Goal: Task Accomplishment & Management: Complete application form

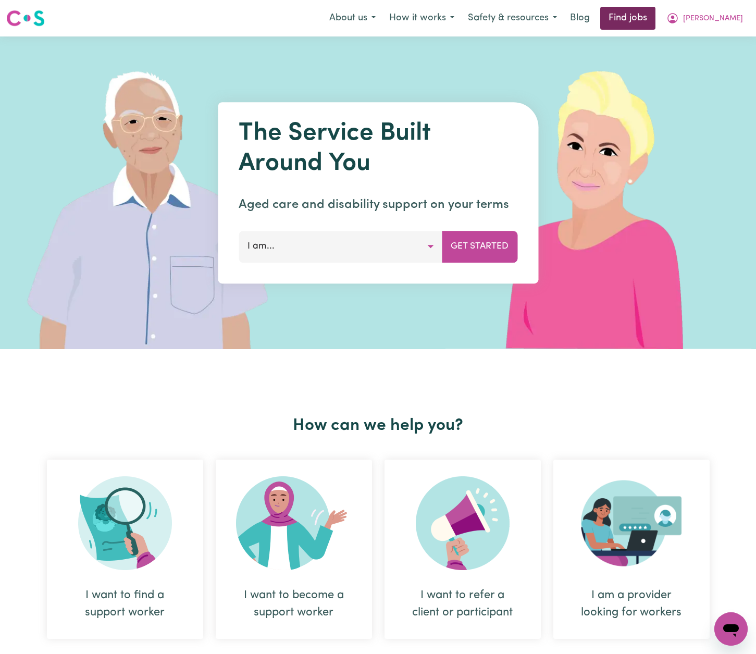
click at [655, 25] on link "Find jobs" at bounding box center [627, 18] width 55 height 23
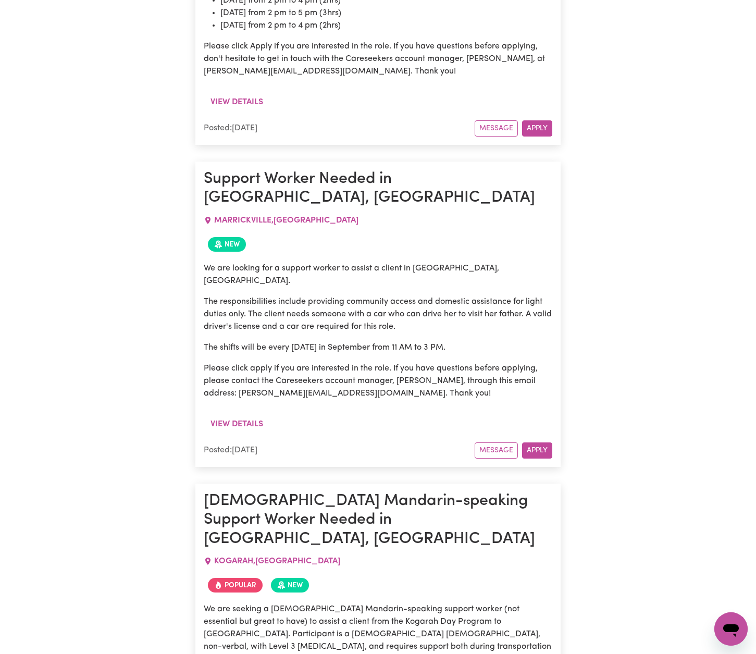
scroll to position [6234, 0]
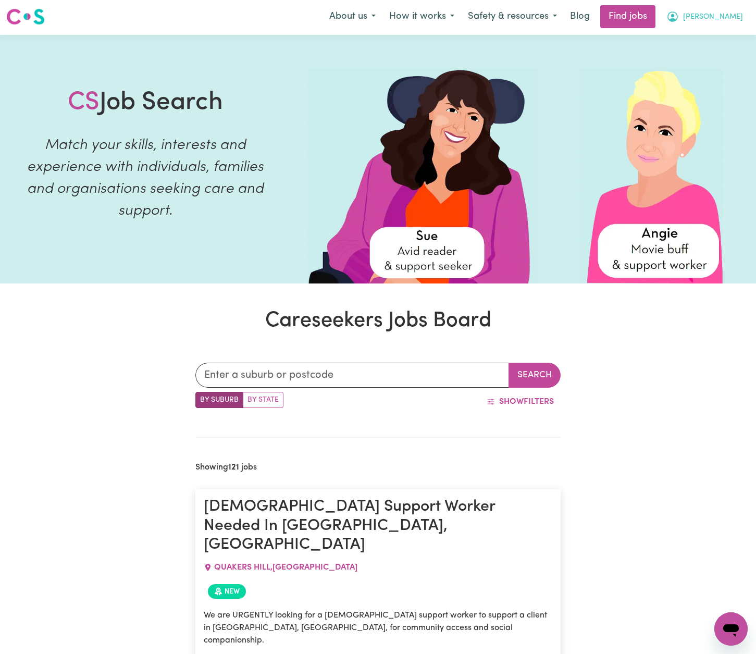
click at [727, 18] on span "[PERSON_NAME]" at bounding box center [713, 16] width 60 height 11
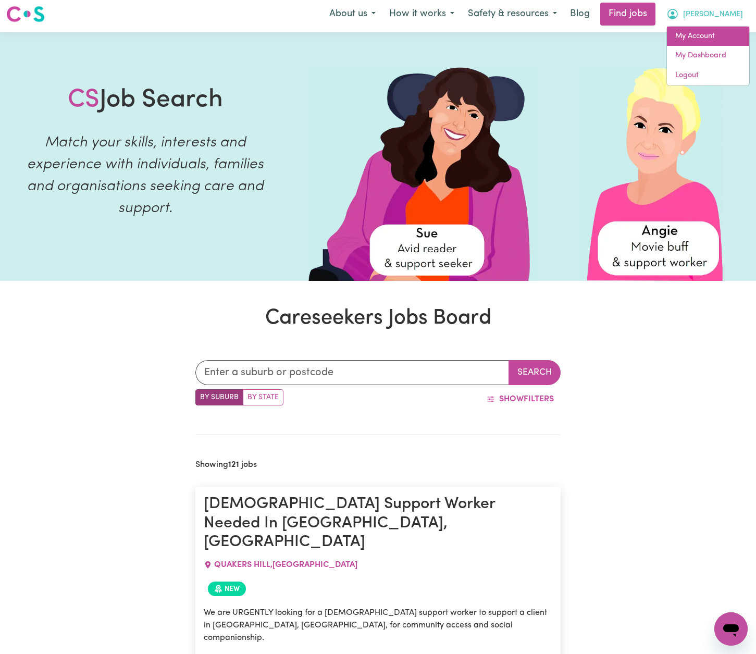
click at [709, 35] on link "My Account" at bounding box center [708, 37] width 82 height 20
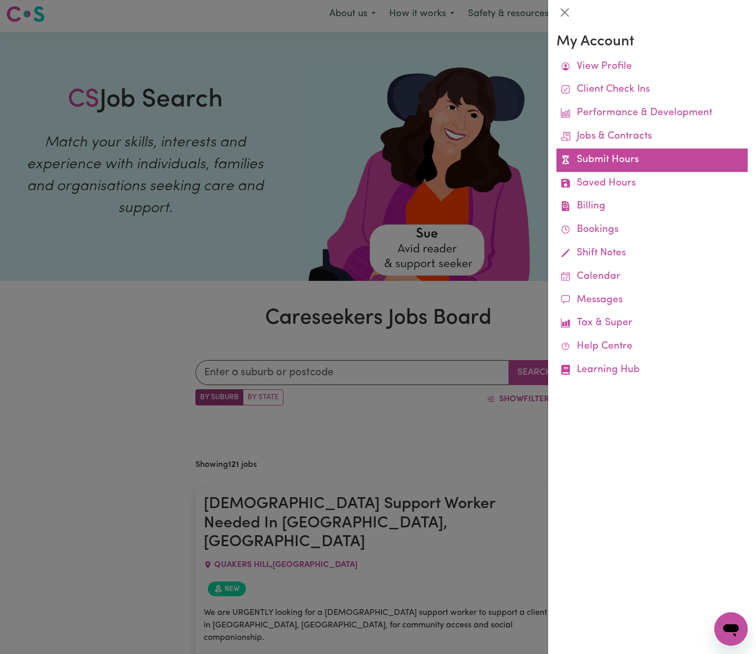
click at [639, 161] on link "Submit Hours" at bounding box center [651, 159] width 191 height 23
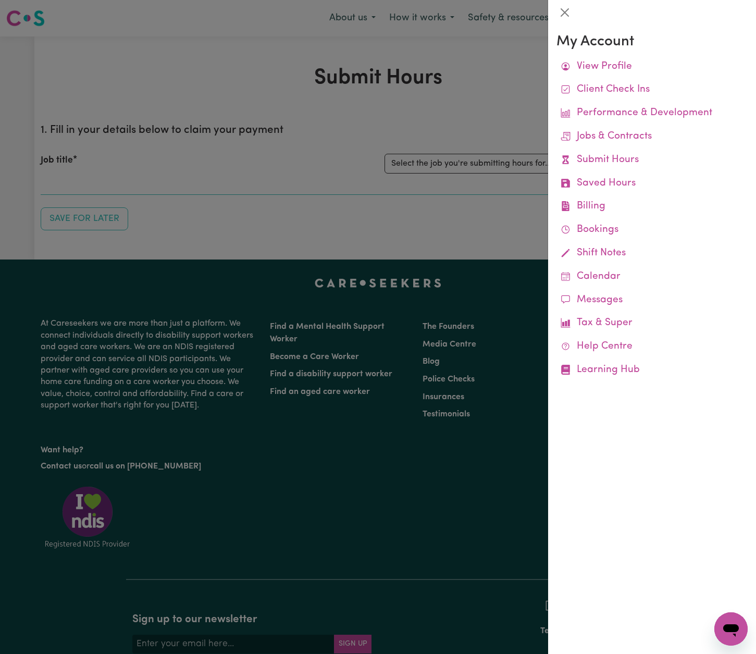
click at [478, 83] on div at bounding box center [378, 327] width 756 height 654
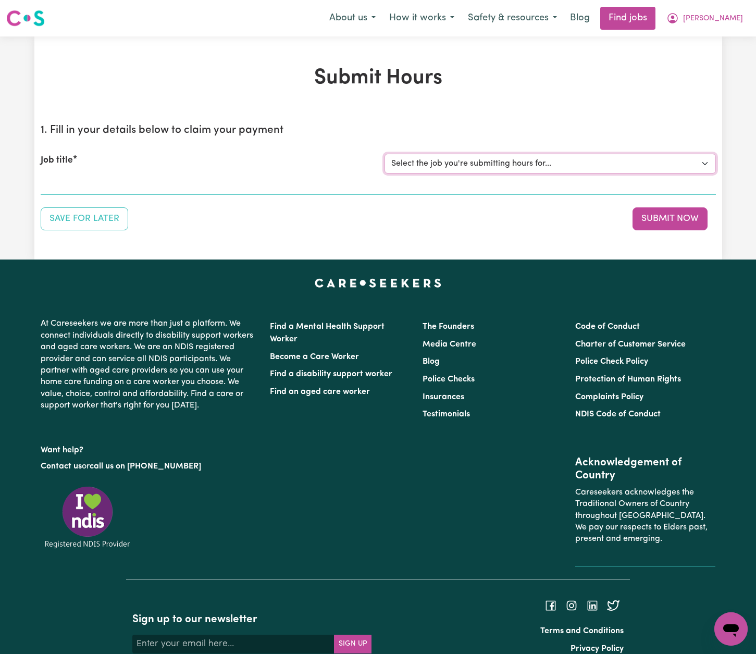
select select "13913"
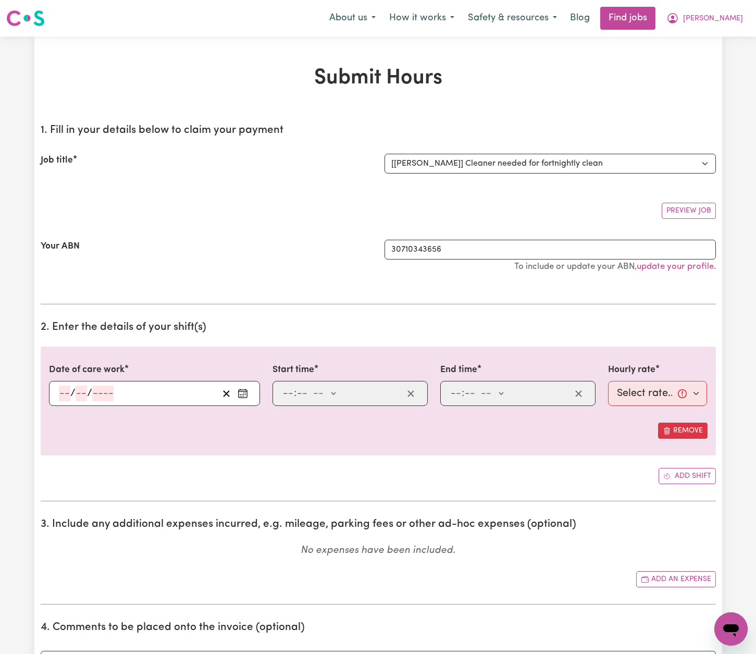
click at [246, 390] on icon "Enter the date of care work" at bounding box center [243, 393] width 10 height 10
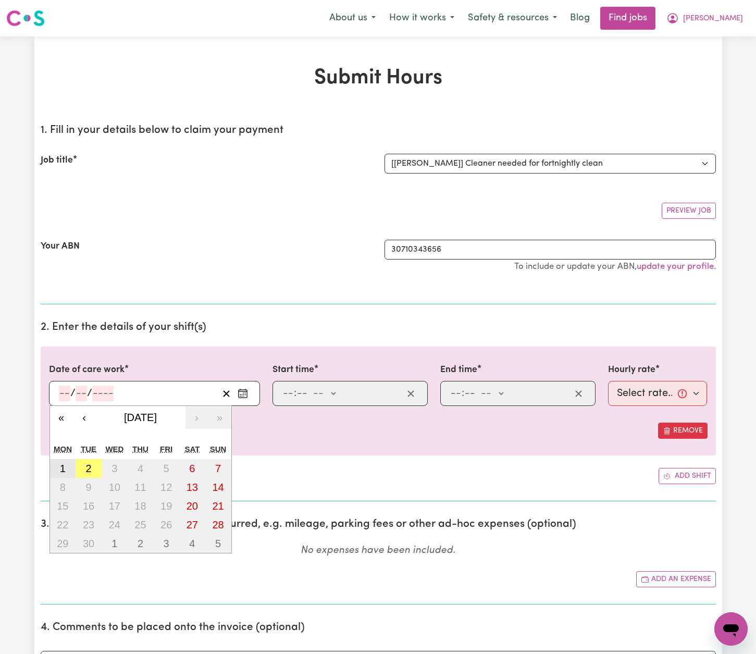
click at [60, 463] on abbr "1" at bounding box center [63, 468] width 6 height 11
type input "[DATE]"
type input "1"
type input "9"
type input "2025"
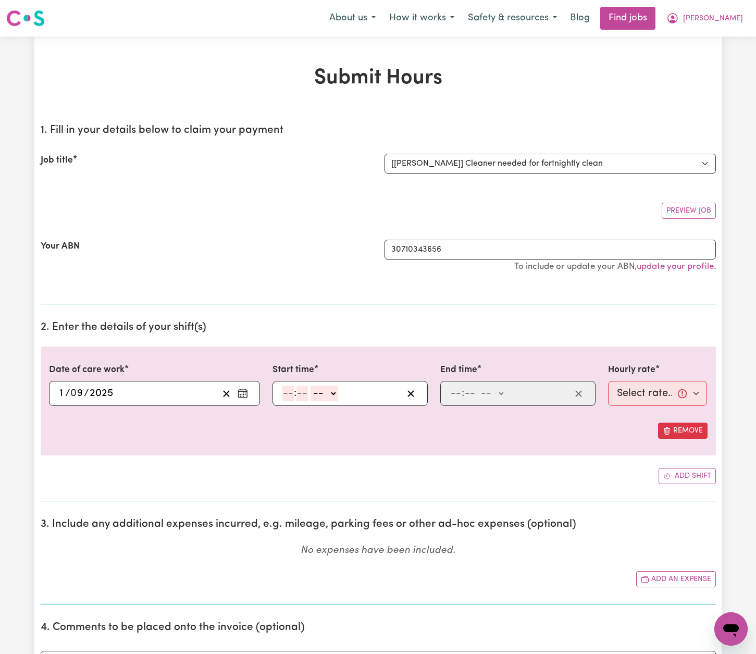
click at [287, 390] on input "number" at bounding box center [287, 393] width 11 height 16
type input "1"
type input "00"
select select "pm"
type input "13:00"
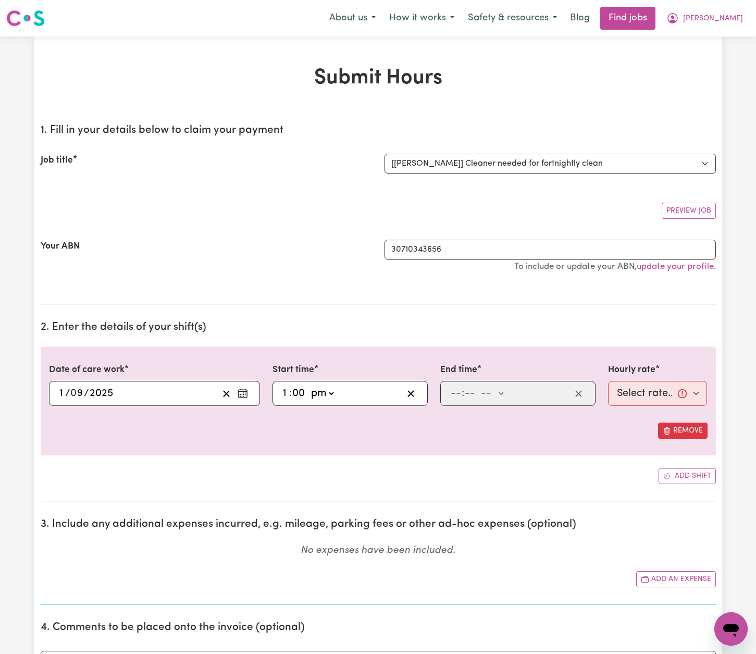
type input "0"
type input "4"
click at [451, 391] on input "4" at bounding box center [453, 393] width 7 height 16
type input "00"
select select "pm"
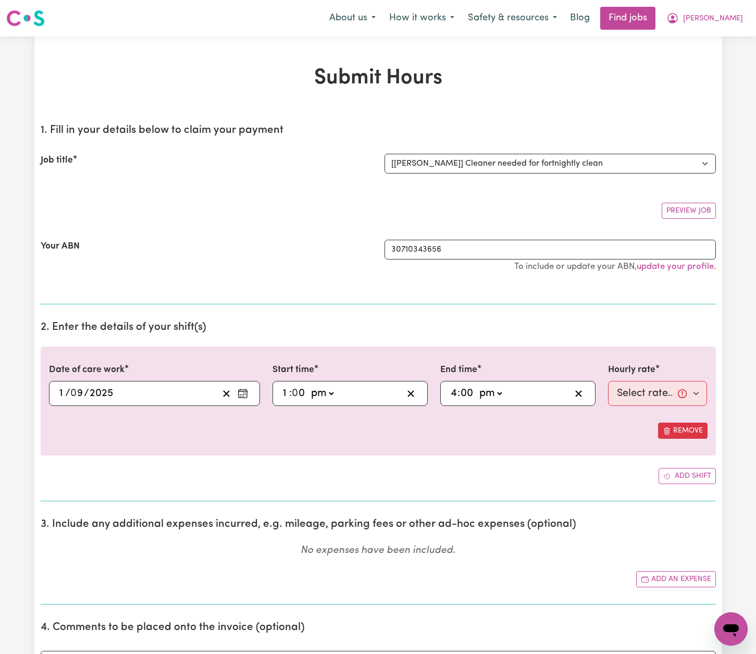
type input "16:00"
type input "0"
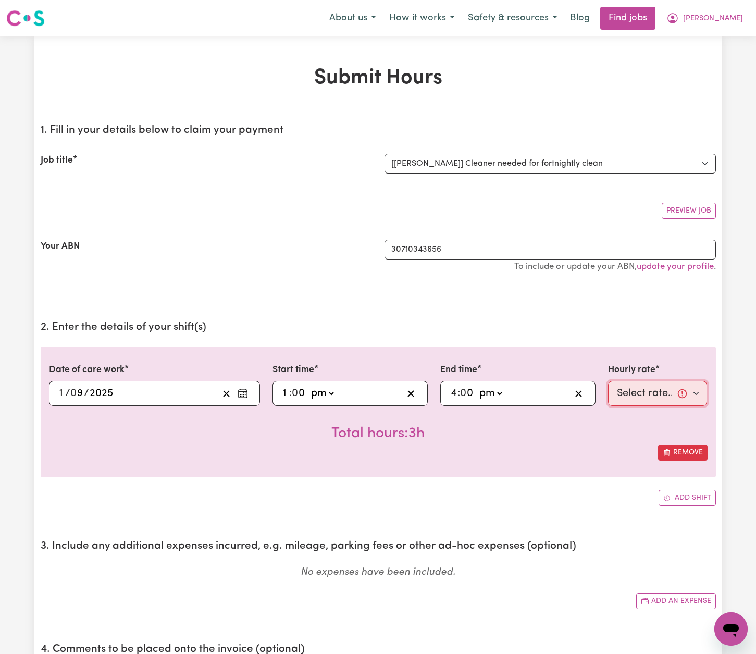
select select "50-Weekday"
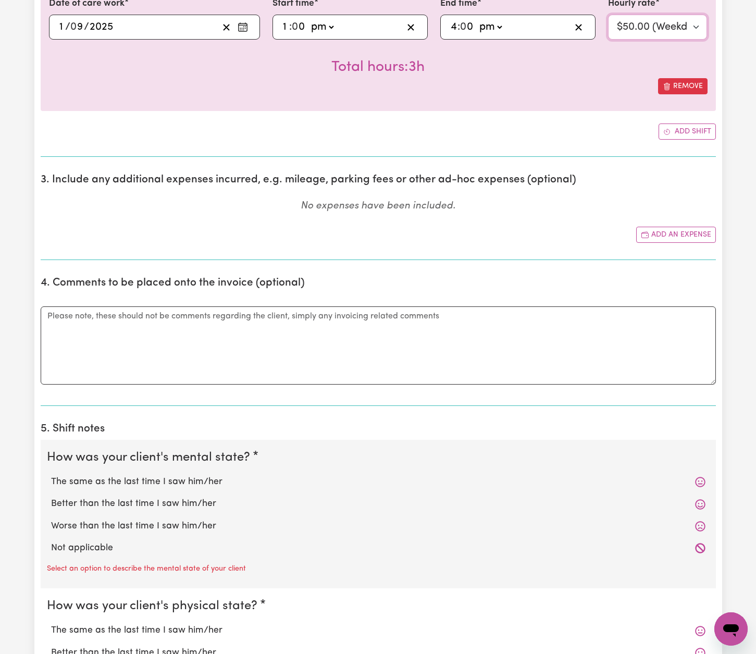
scroll to position [380, 0]
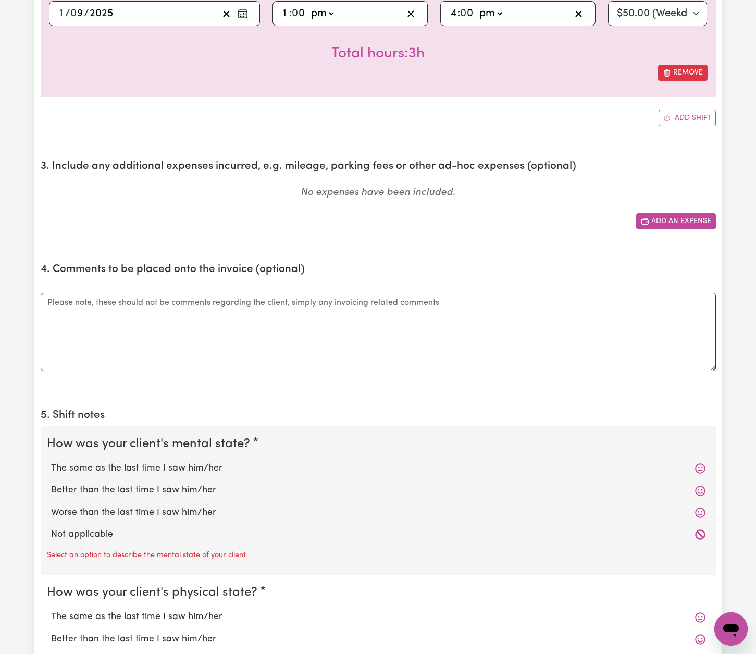
click at [669, 217] on button "Add an expense" at bounding box center [676, 221] width 80 height 16
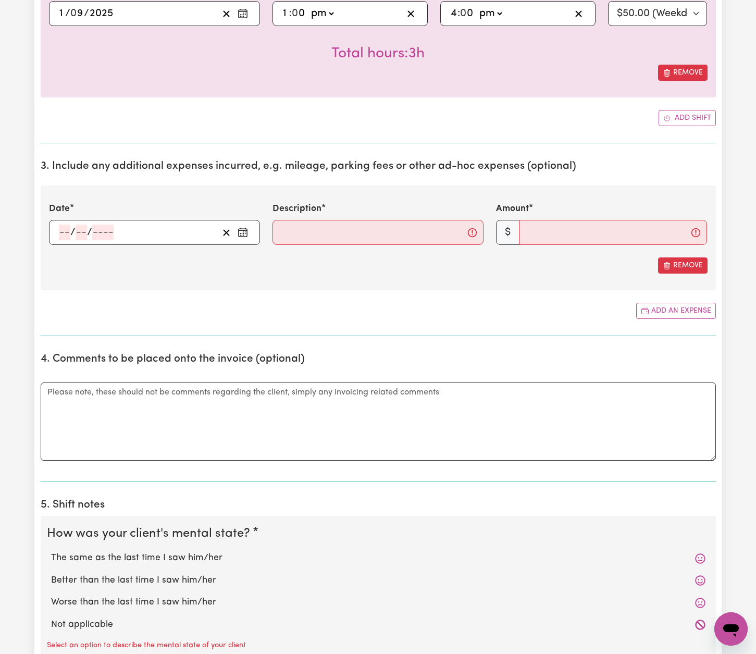
click at [240, 229] on icon "Enter the date of expense" at bounding box center [243, 232] width 10 height 10
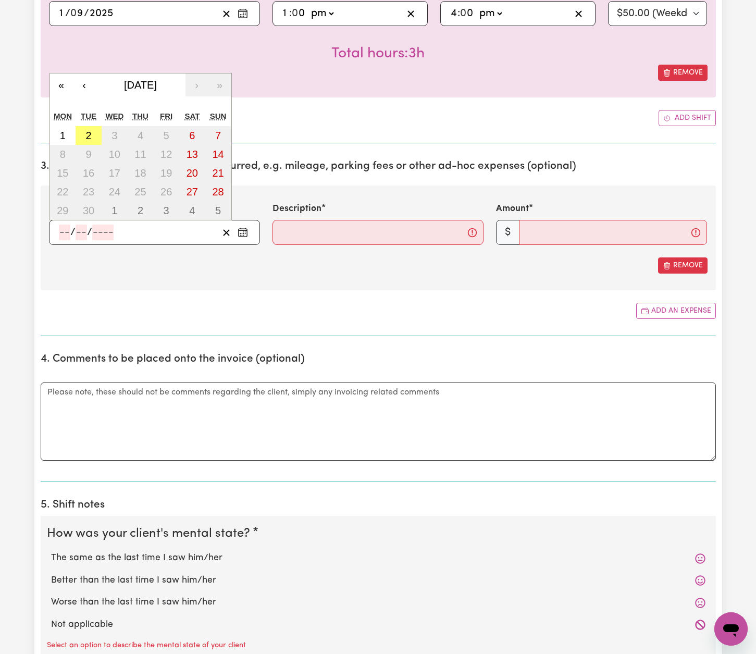
click at [66, 134] on button "1" at bounding box center [63, 135] width 26 height 19
type input "[DATE]"
type input "1"
type input "9"
type input "2025"
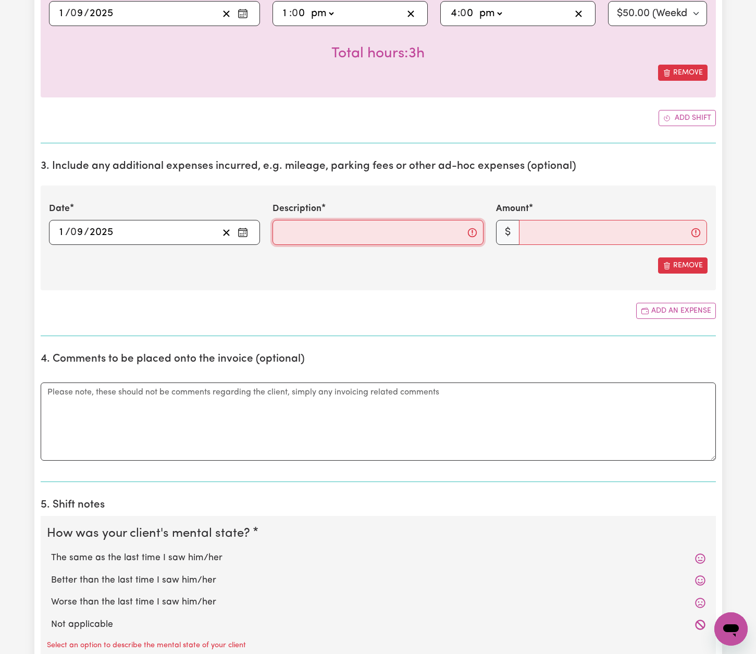
click at [379, 235] on input "Description" at bounding box center [377, 232] width 211 height 25
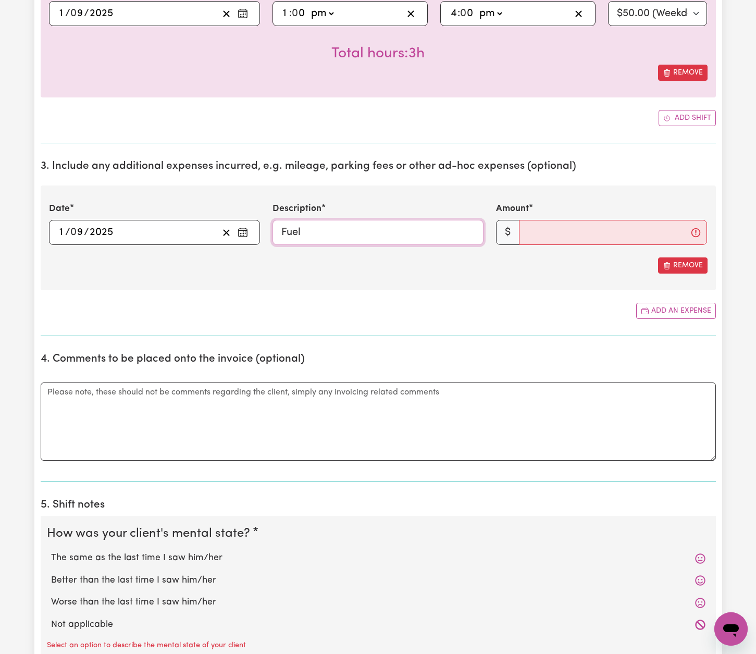
type input "Fuel"
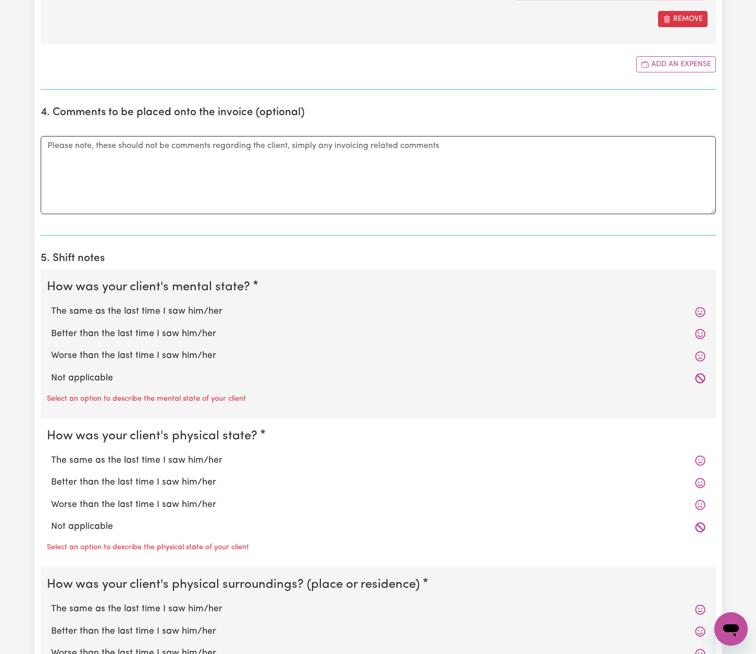
scroll to position [647, 0]
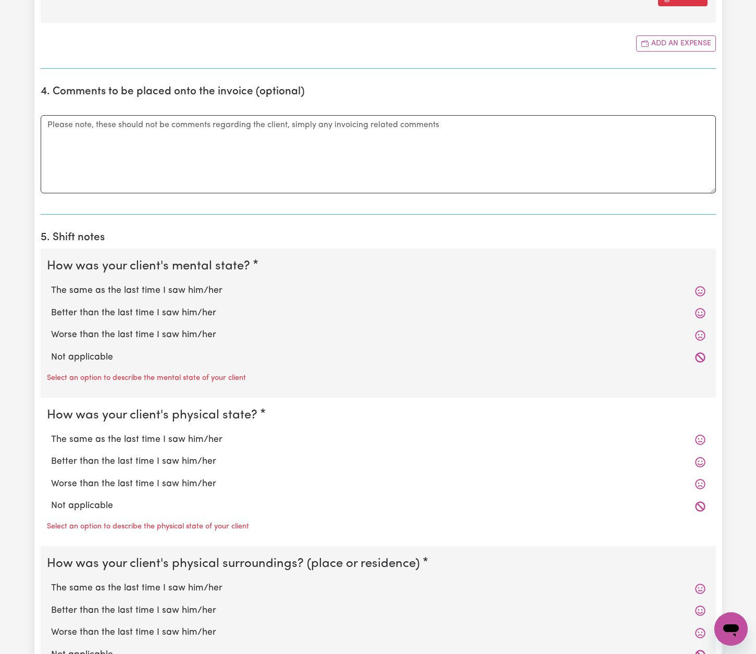
type input "4.40"
click at [174, 289] on label "The same as the last time I saw him/her" at bounding box center [378, 291] width 654 height 14
click at [51, 284] on input "The same as the last time I saw him/her" at bounding box center [51, 283] width 1 height 1
radio input "true"
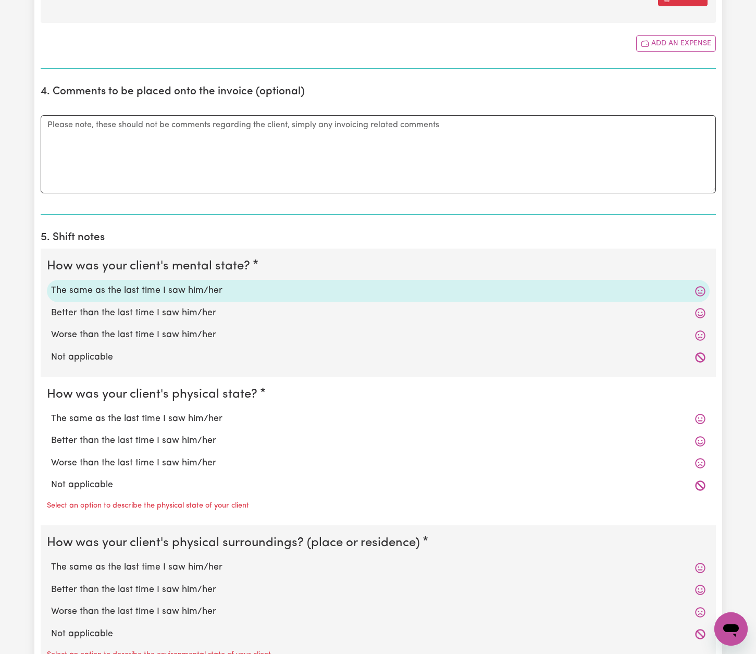
click at [181, 417] on label "The same as the last time I saw him/her" at bounding box center [378, 419] width 654 height 14
click at [51, 412] on input "The same as the last time I saw him/her" at bounding box center [51, 412] width 1 height 1
radio input "true"
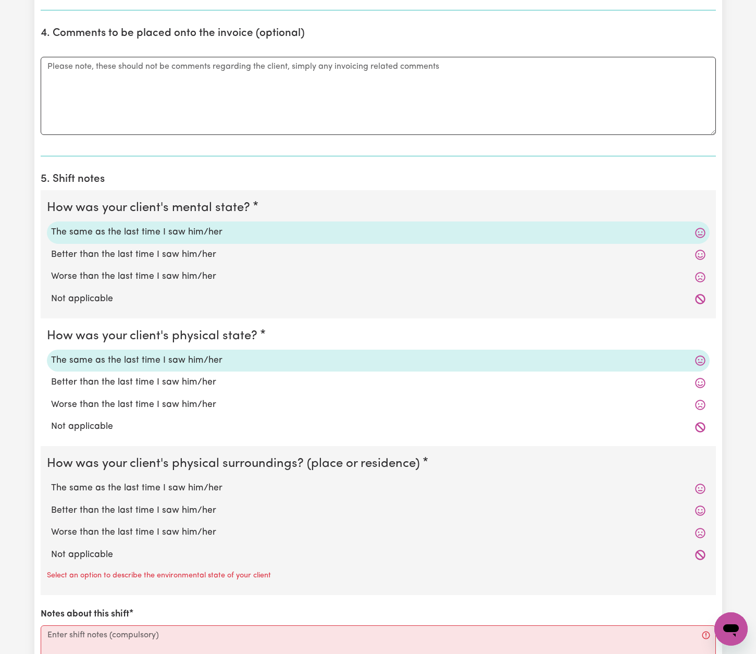
scroll to position [713, 0]
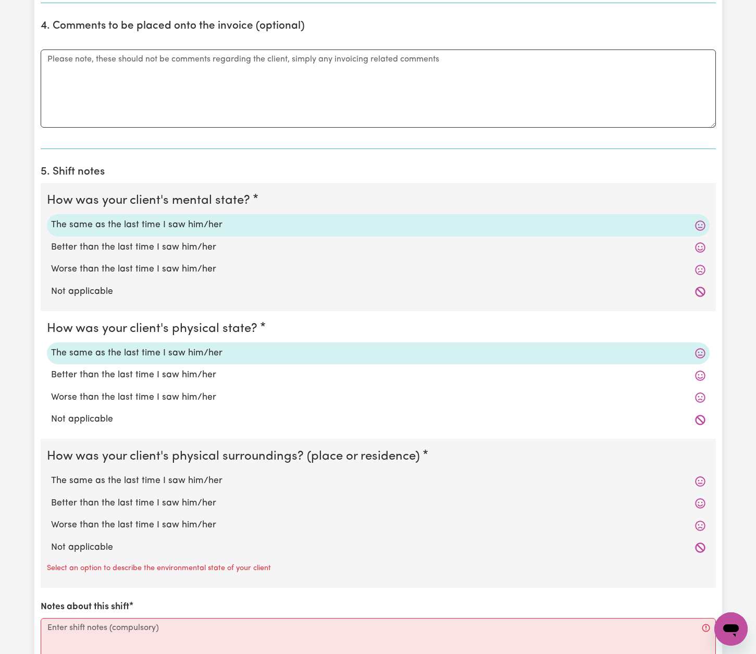
click at [196, 474] on label "The same as the last time I saw him/her" at bounding box center [378, 481] width 654 height 14
click at [51, 474] on input "The same as the last time I saw him/her" at bounding box center [51, 474] width 1 height 1
radio input "true"
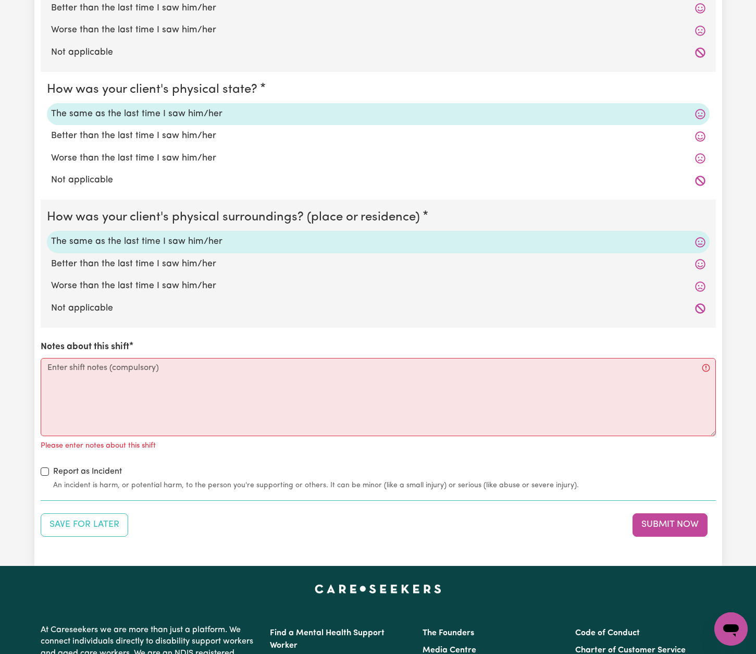
scroll to position [1039, 0]
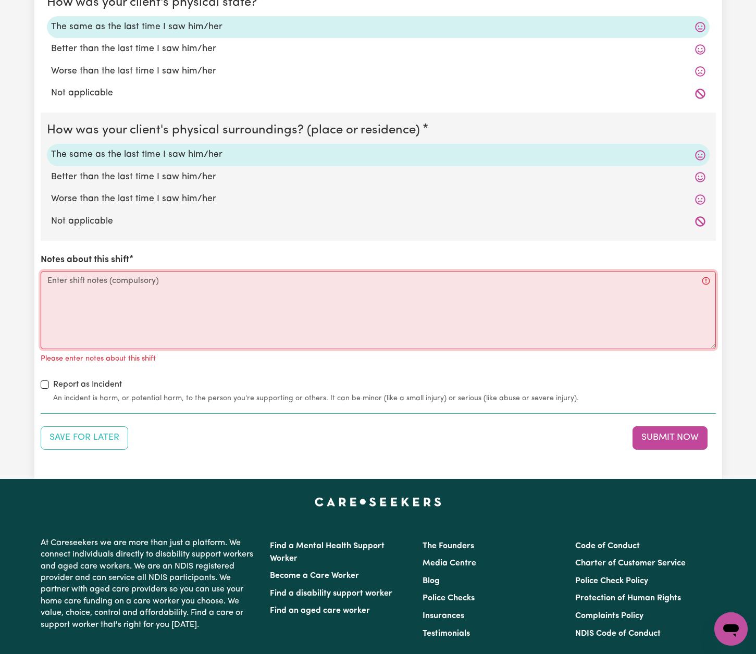
click at [268, 280] on textarea "Notes about this shift" at bounding box center [378, 310] width 675 height 78
paste textarea "I supported [PERSON_NAME] with household tasks and community access during this…"
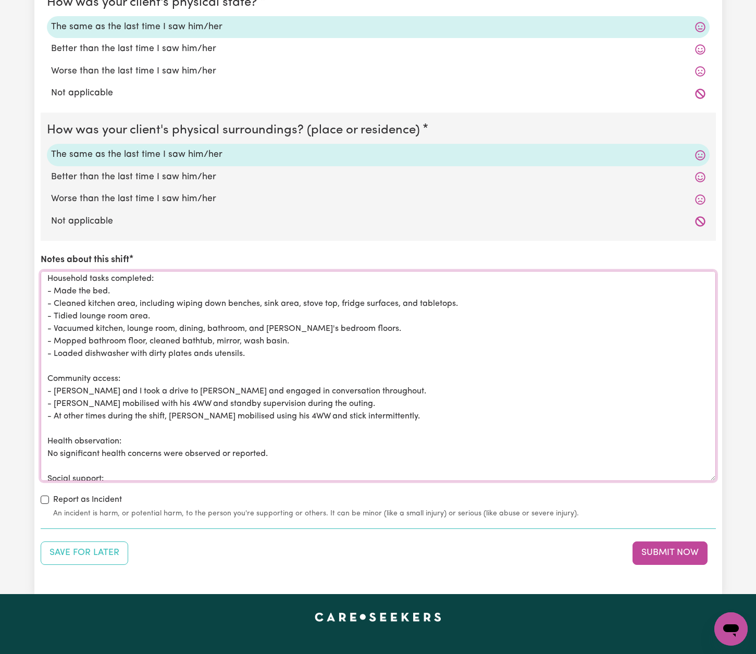
scroll to position [0, 0]
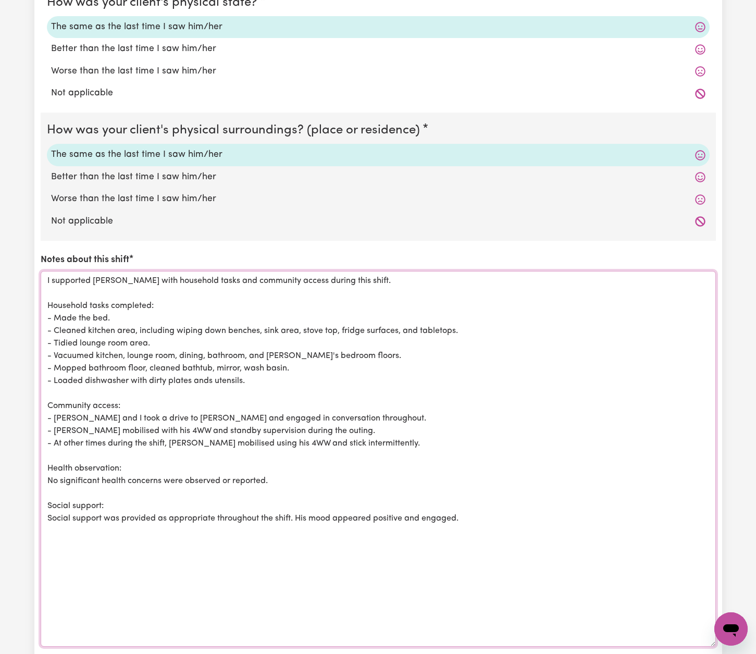
click at [73, 273] on textarea "I supported [PERSON_NAME] with household tasks and community access during this…" at bounding box center [378, 458] width 675 height 375
drag, startPoint x: 94, startPoint y: 309, endPoint x: 30, endPoint y: 307, distance: 64.6
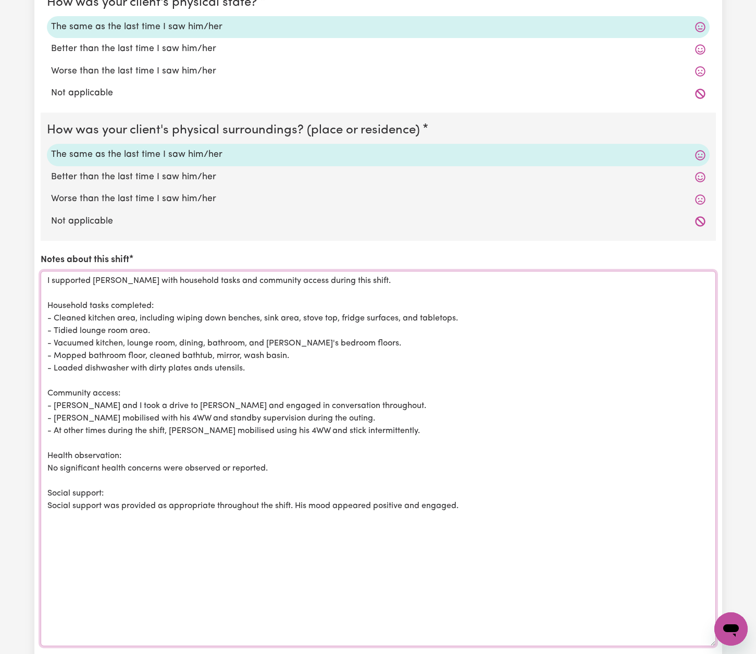
drag, startPoint x: 341, startPoint y: 312, endPoint x: 303, endPoint y: 312, distance: 38.0
click at [303, 312] on textarea "I supported [PERSON_NAME] with household tasks and community access during this…" at bounding box center [378, 458] width 675 height 375
click at [209, 337] on textarea "I supported [PERSON_NAME] with household tasks and community access during this…" at bounding box center [378, 458] width 675 height 375
drag, startPoint x: 284, startPoint y: 337, endPoint x: 340, endPoint y: 334, distance: 55.8
click at [339, 334] on textarea "I supported [PERSON_NAME] with household tasks and community access during this…" at bounding box center [378, 458] width 675 height 375
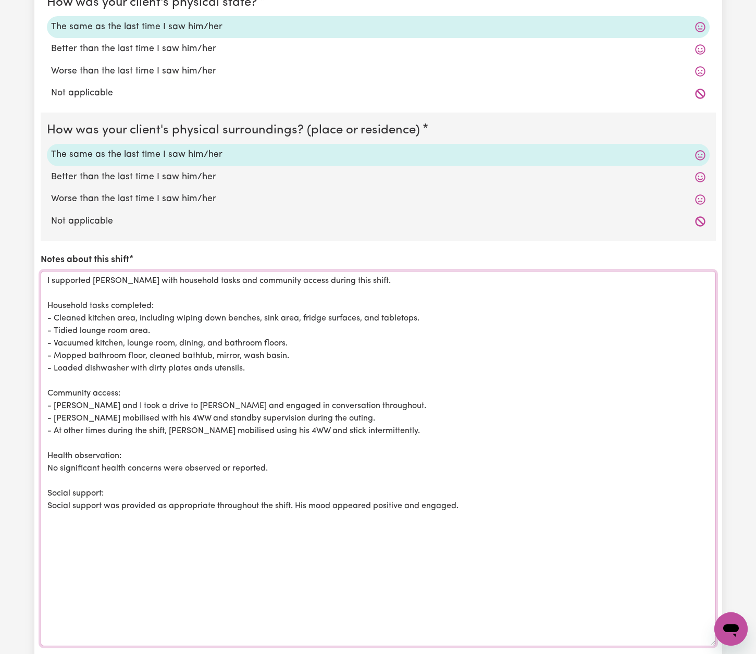
scroll to position [1039, 0]
drag, startPoint x: 147, startPoint y: 351, endPoint x: 56, endPoint y: 348, distance: 91.2
click at [56, 348] on textarea "I supported [PERSON_NAME] with household tasks and community access during this…" at bounding box center [378, 458] width 675 height 375
drag, startPoint x: 173, startPoint y: 351, endPoint x: 141, endPoint y: 351, distance: 31.8
click at [142, 352] on textarea "I supported [PERSON_NAME] with household tasks and community access during this…" at bounding box center [378, 458] width 675 height 375
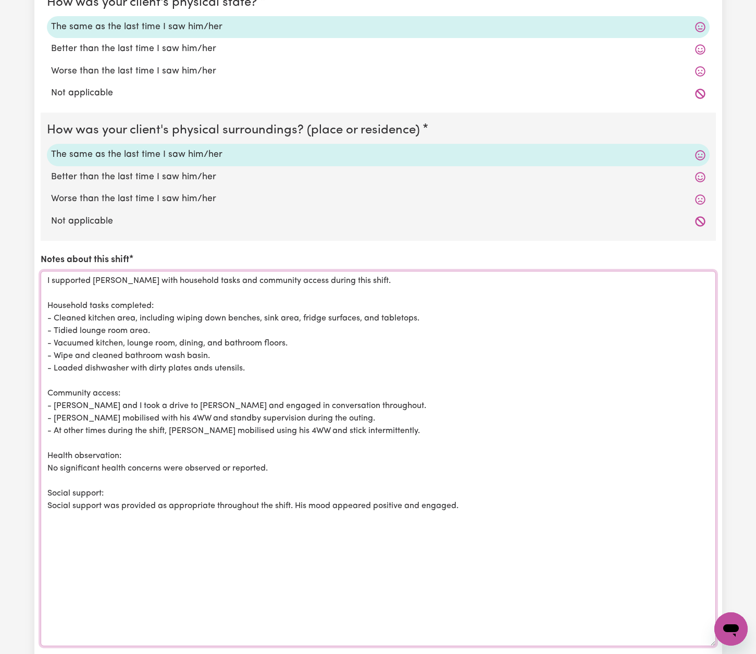
drag, startPoint x: 251, startPoint y: 363, endPoint x: 133, endPoint y: 366, distance: 117.8
click at [133, 366] on textarea "I supported [PERSON_NAME] with household tasks and community access during this…" at bounding box center [378, 458] width 675 height 375
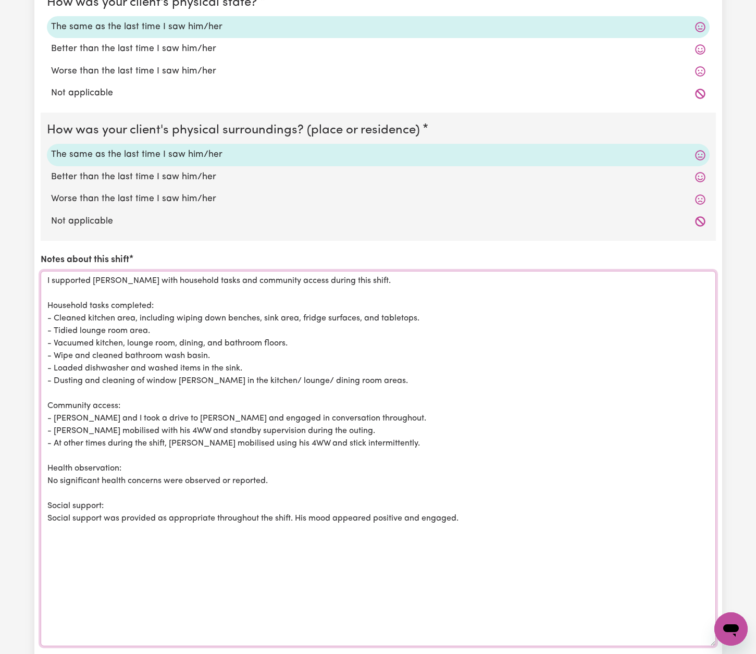
drag, startPoint x: 63, startPoint y: 412, endPoint x: 386, endPoint y: 434, distance: 324.3
click at [386, 434] on textarea "I supported [PERSON_NAME] with household tasks and community access during this…" at bounding box center [378, 458] width 675 height 375
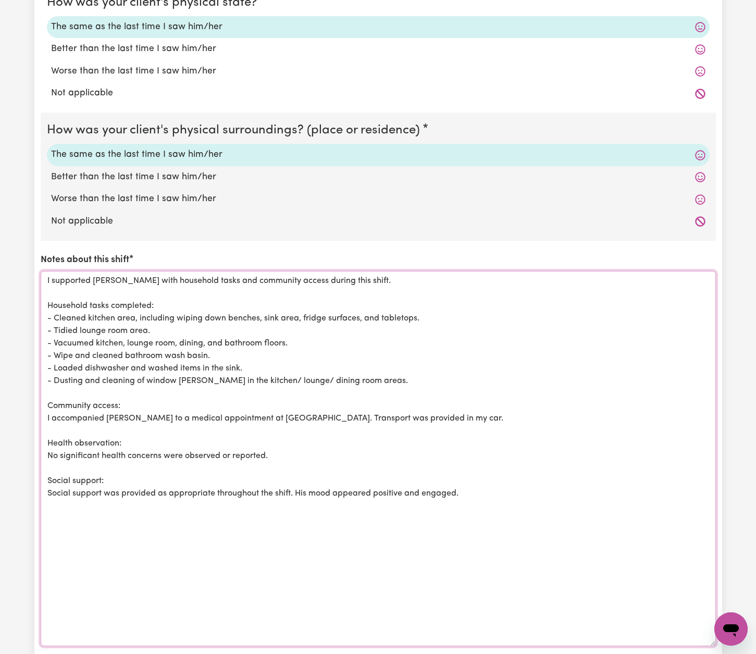
drag, startPoint x: 78, startPoint y: 449, endPoint x: 282, endPoint y: 451, distance: 204.2
click at [309, 452] on textarea "I supported [PERSON_NAME] with household tasks and community access during this…" at bounding box center [378, 458] width 675 height 375
click at [233, 450] on textarea "I supported [PERSON_NAME] with household tasks and community access during this…" at bounding box center [378, 458] width 675 height 375
drag, startPoint x: 217, startPoint y: 448, endPoint x: 46, endPoint y: 447, distance: 170.9
click at [46, 447] on textarea "I supported [PERSON_NAME] with household tasks and community access during this…" at bounding box center [378, 458] width 675 height 375
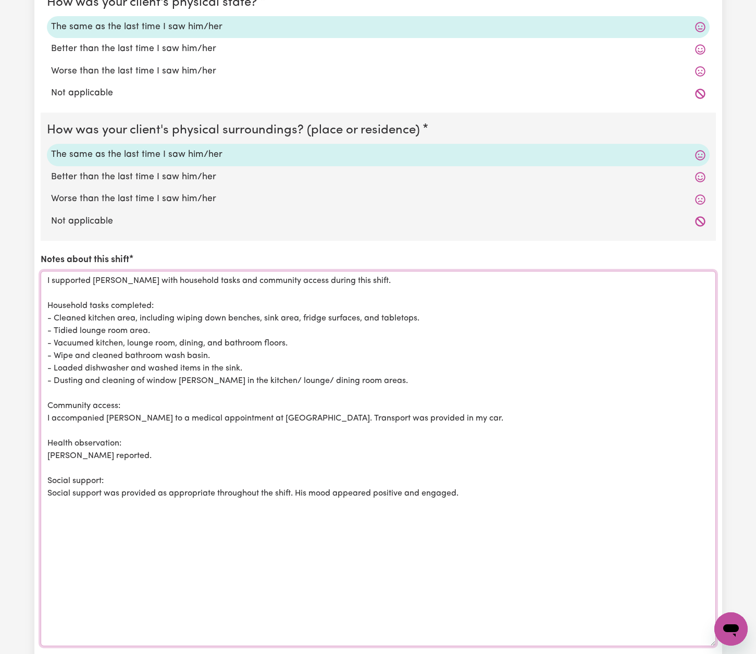
click at [114, 446] on textarea "I supported [PERSON_NAME] with household tasks and community access during this…" at bounding box center [378, 458] width 675 height 375
drag, startPoint x: 139, startPoint y: 451, endPoint x: 101, endPoint y: 449, distance: 38.6
click at [101, 449] on textarea "I supported [PERSON_NAME] with household tasks and community access during this…" at bounding box center [378, 458] width 675 height 375
click at [148, 451] on textarea "I supported [PERSON_NAME] with household tasks and community access during this…" at bounding box center [378, 458] width 675 height 375
drag, startPoint x: 137, startPoint y: 448, endPoint x: 101, endPoint y: 450, distance: 36.5
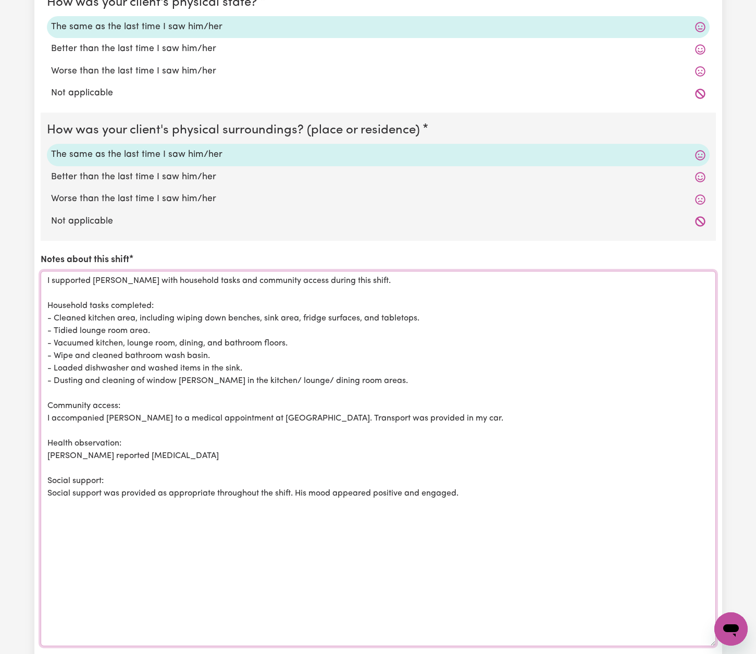
click at [101, 450] on textarea "I supported [PERSON_NAME] with household tasks and community access during this…" at bounding box center [378, 458] width 675 height 375
paste textarea "[MEDICAL_DATA]"
click at [105, 449] on textarea "I supported [PERSON_NAME] with household tasks and community access during this…" at bounding box center [378, 458] width 675 height 375
click at [195, 446] on textarea "I supported [PERSON_NAME] with household tasks and community access during this…" at bounding box center [378, 458] width 675 height 375
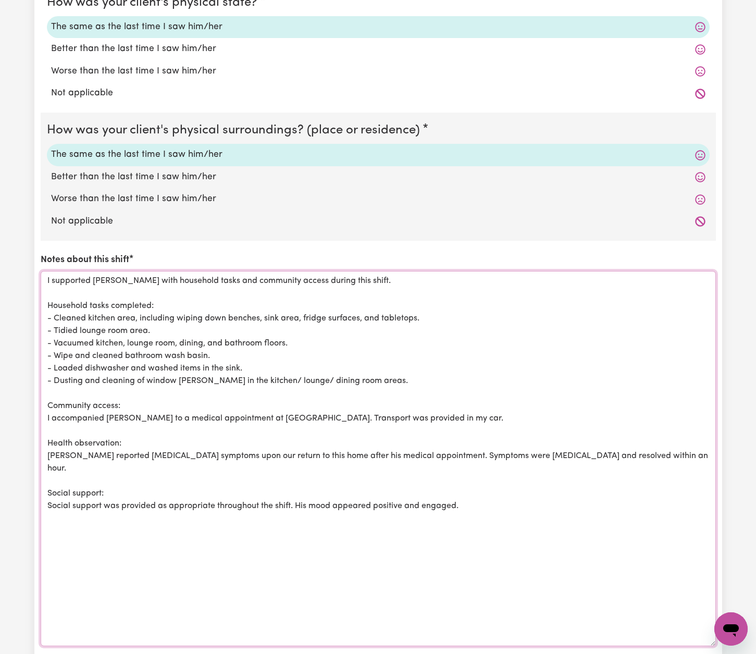
click at [461, 487] on textarea "I supported [PERSON_NAME] with household tasks and community access during this…" at bounding box center [378, 458] width 675 height 375
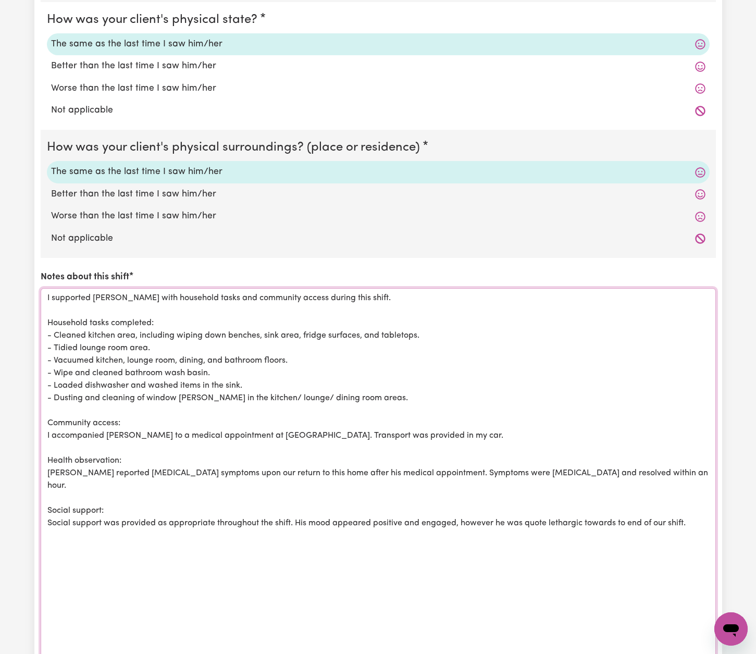
scroll to position [1023, 0]
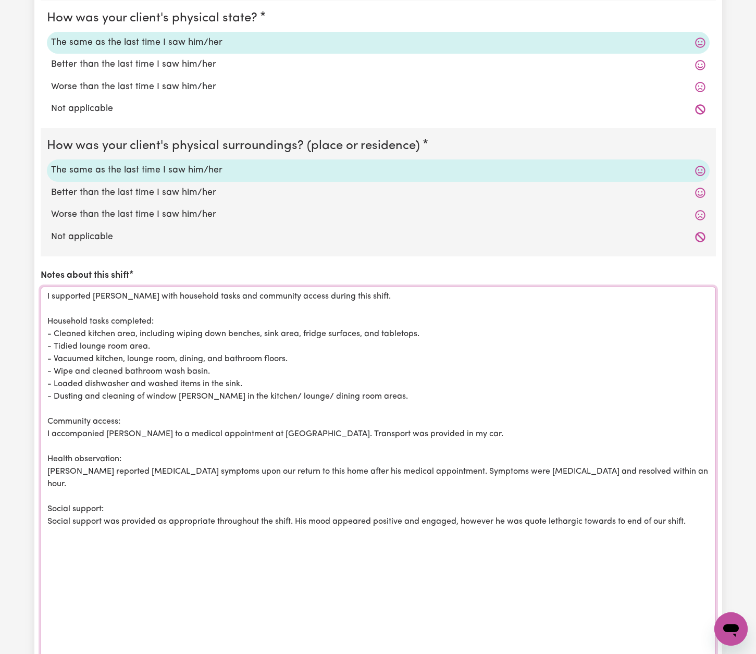
drag, startPoint x: 681, startPoint y: 501, endPoint x: 18, endPoint y: 291, distance: 695.4
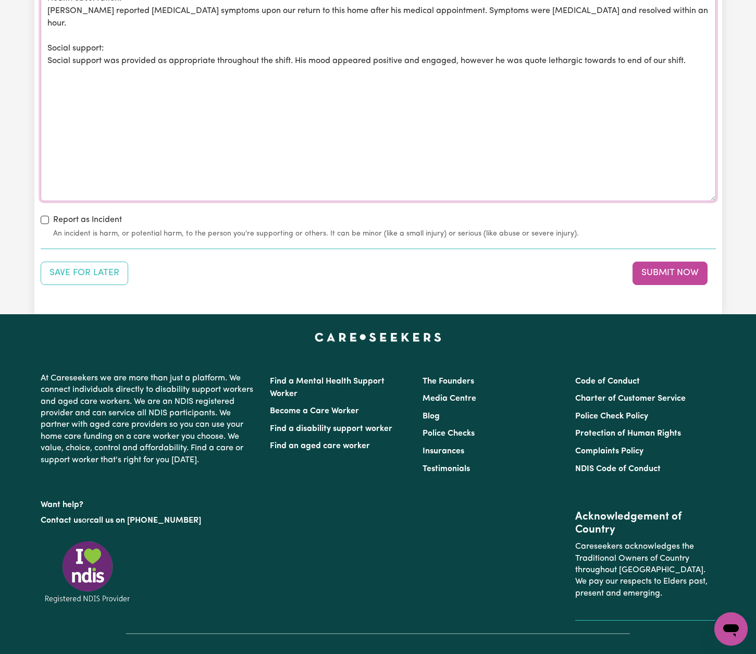
scroll to position [1483, 0]
type textarea "I supported [PERSON_NAME] with household tasks and community access during this…"
click at [674, 266] on button "Submit Now" at bounding box center [669, 273] width 75 height 23
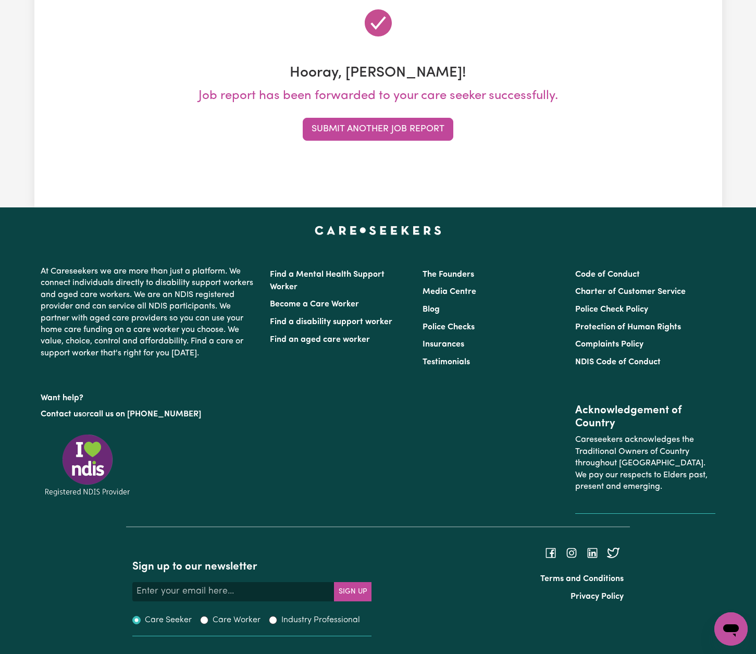
scroll to position [0, 0]
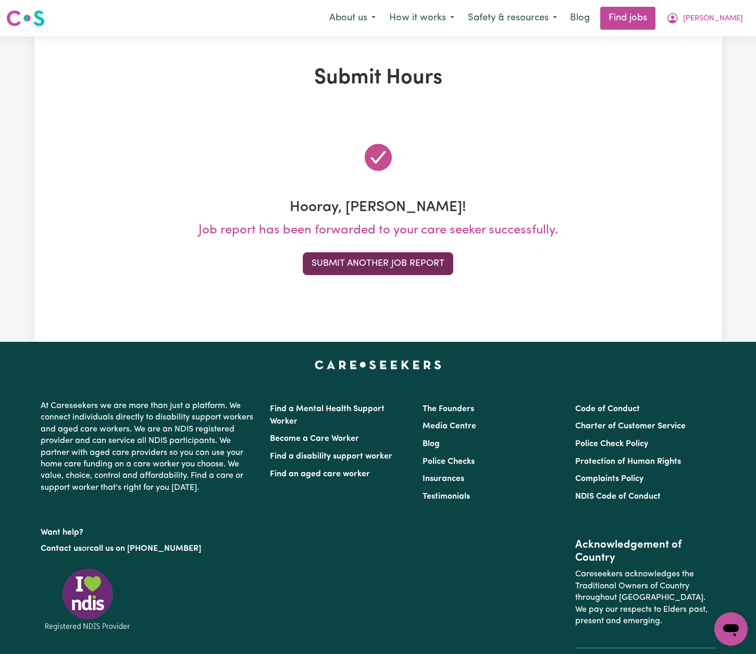
click at [391, 257] on button "Submit Another Job Report" at bounding box center [378, 263] width 151 height 23
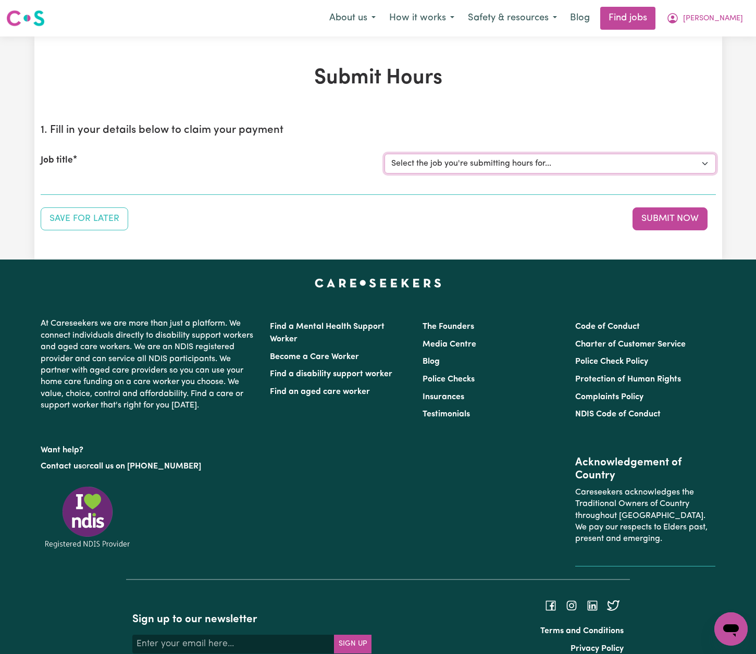
select select "14193"
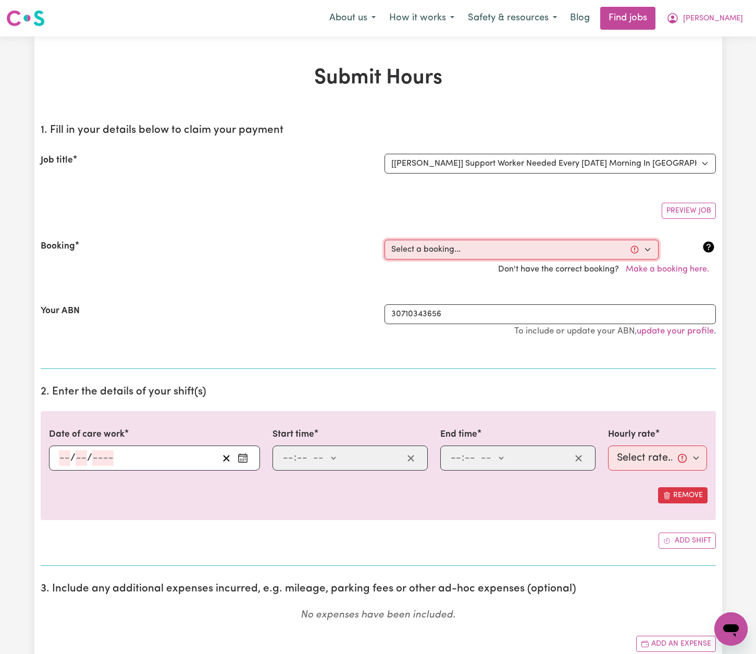
select select "356535"
type input "[DATE]"
type input "2"
type input "9"
type input "2025"
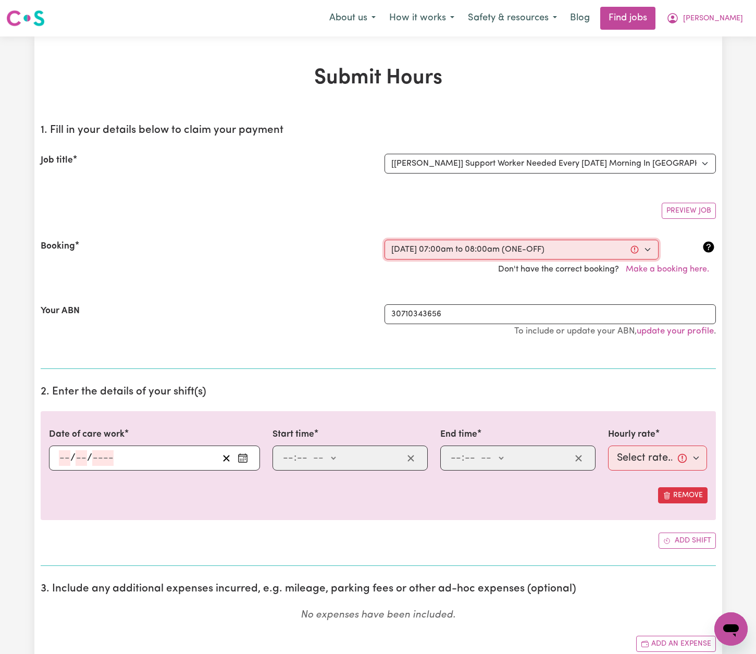
type input "07:00"
type input "7"
type input "0"
select select "am"
type input "08:00"
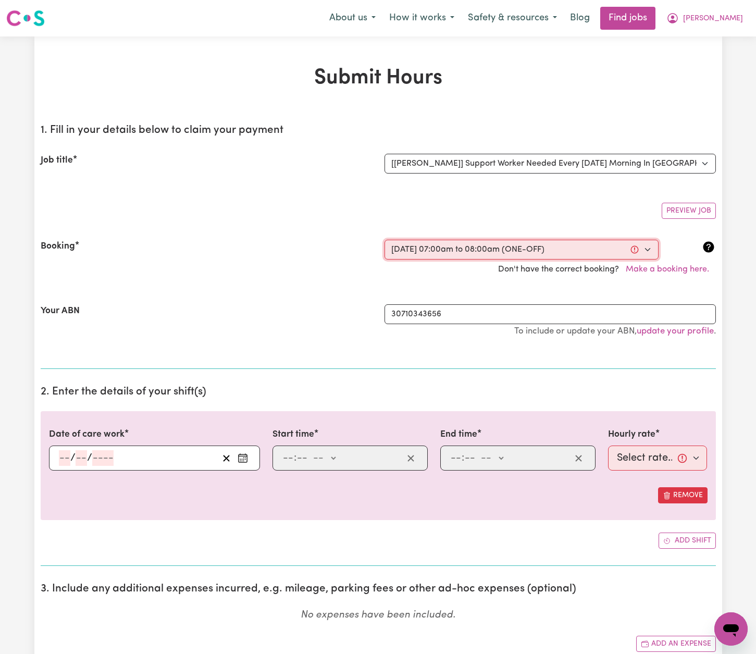
type input "8"
type input "0"
select select "am"
select select "54-Weekday"
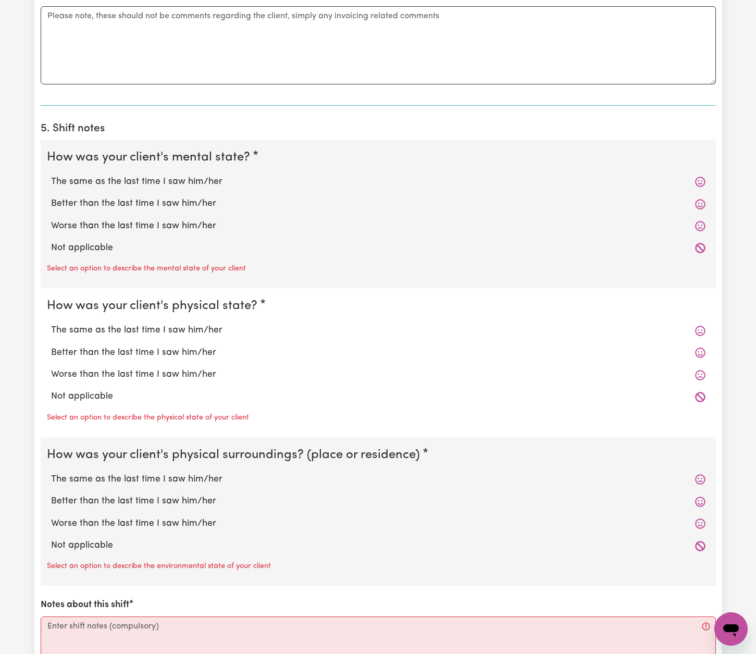
scroll to position [736, 0]
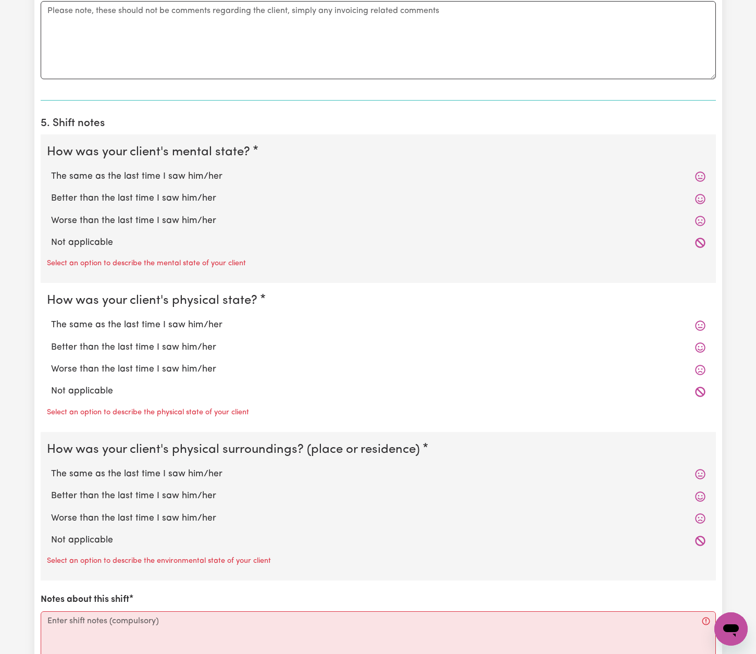
click at [197, 170] on label "The same as the last time I saw him/her" at bounding box center [378, 177] width 654 height 14
click at [51, 169] on input "The same as the last time I saw him/her" at bounding box center [51, 169] width 1 height 1
radio input "true"
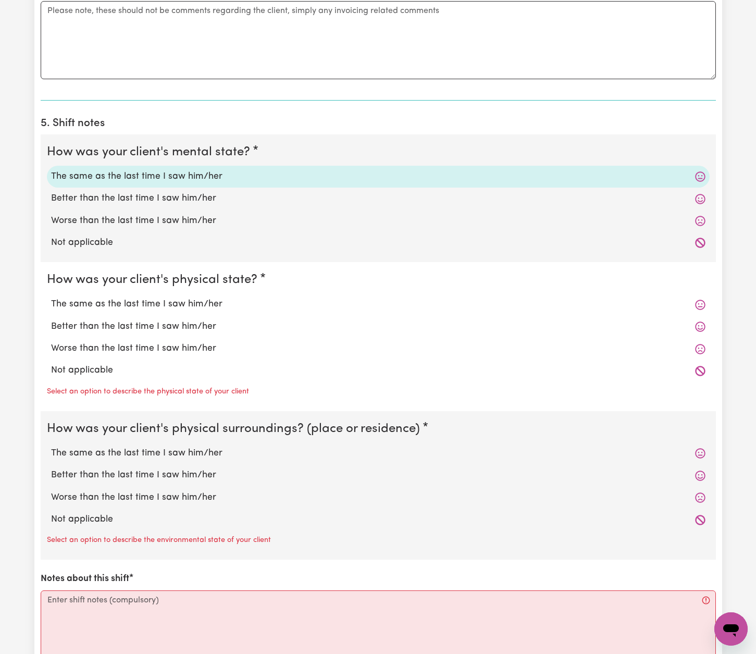
click at [202, 297] on label "The same as the last time I saw him/her" at bounding box center [378, 304] width 654 height 14
click at [51, 297] on input "The same as the last time I saw him/her" at bounding box center [51, 297] width 1 height 1
radio input "true"
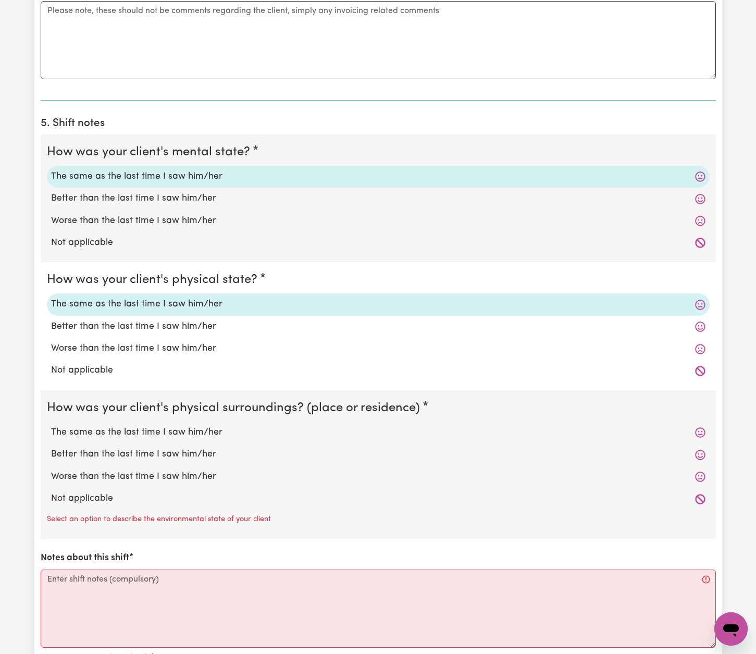
click at [203, 431] on label "The same as the last time I saw him/her" at bounding box center [378, 433] width 654 height 14
click at [51, 426] on input "The same as the last time I saw him/her" at bounding box center [51, 425] width 1 height 1
radio input "true"
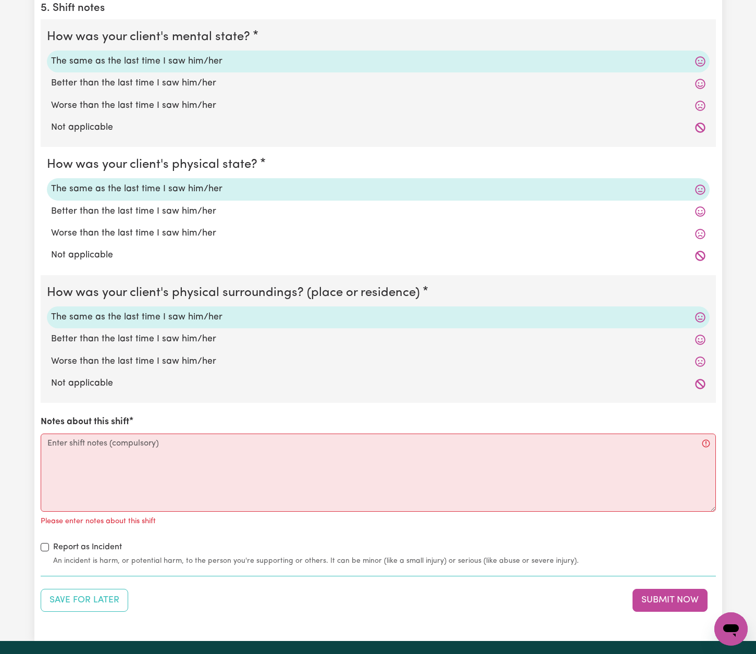
scroll to position [852, 0]
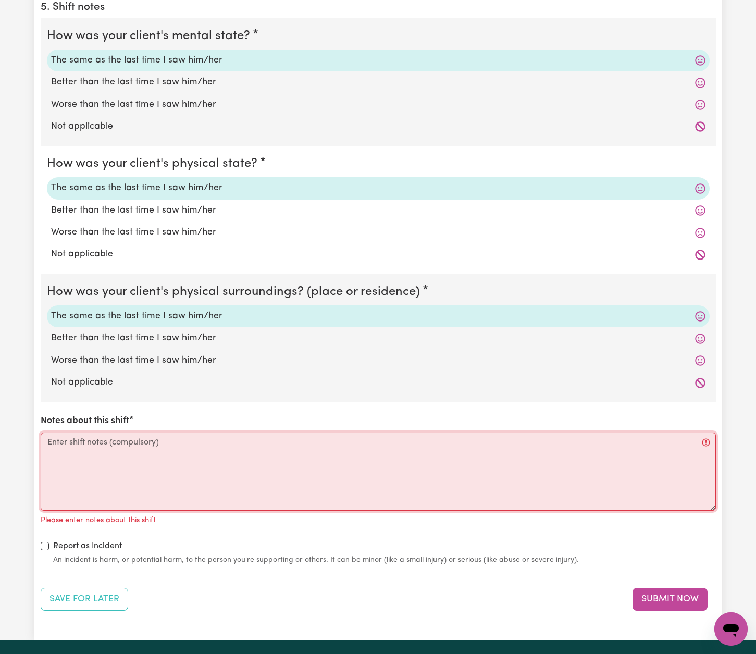
click at [103, 458] on textarea "Notes about this shift" at bounding box center [378, 471] width 675 height 78
paste textarea "I assisted [PERSON_NAME] with his morning routine. Personal care: - Required mi…"
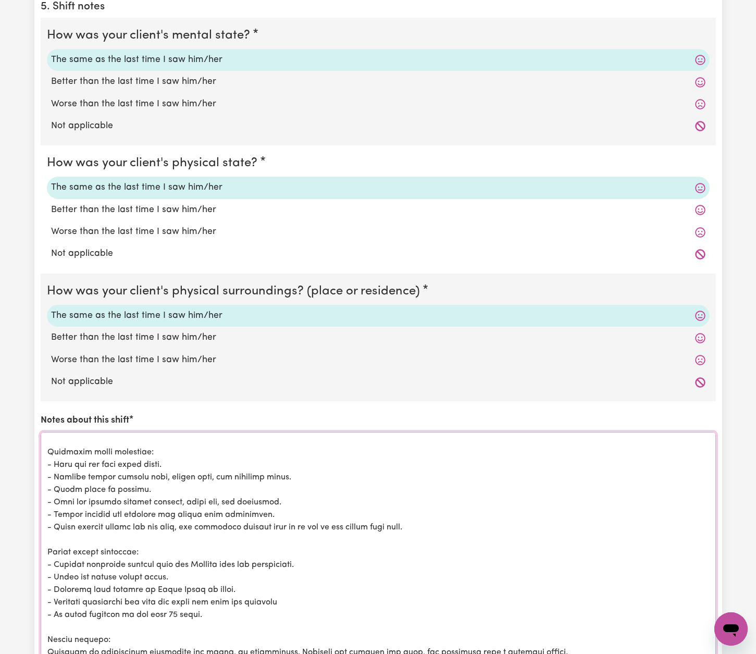
scroll to position [189, 0]
click at [712, 653] on html "Menu About us How it works Safety & resources Blog Find jobs [PERSON_NAME] Subm…" at bounding box center [378, 185] width 756 height 2077
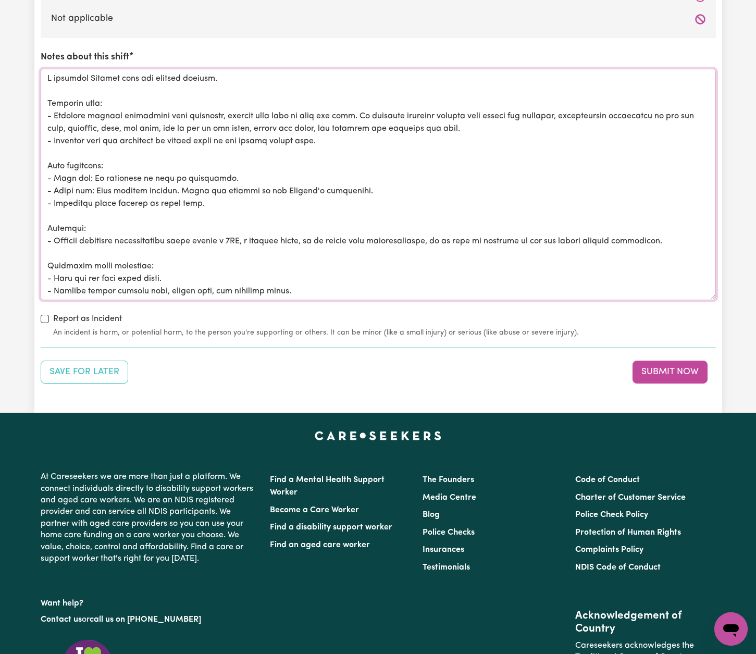
scroll to position [1213, 0]
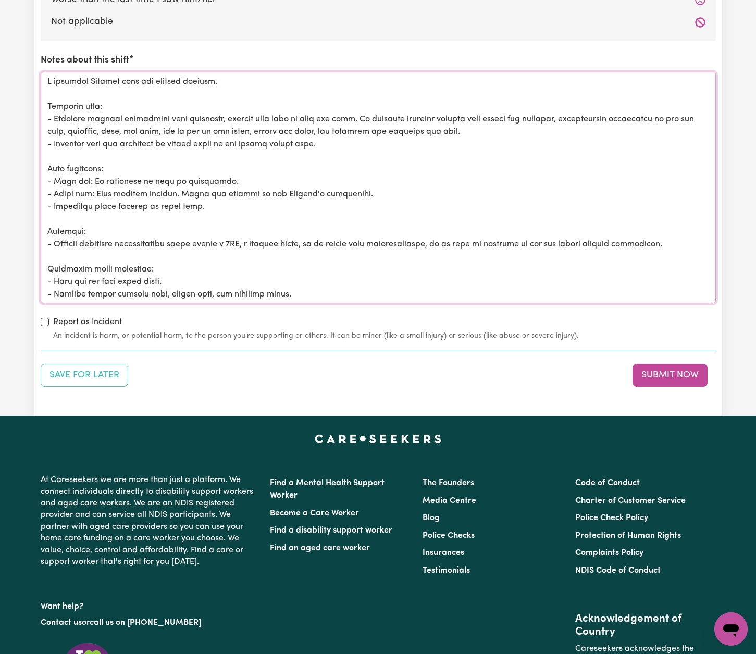
click at [89, 76] on textarea "Notes about this shift" at bounding box center [378, 187] width 675 height 231
drag, startPoint x: 124, startPoint y: 113, endPoint x: 91, endPoint y: 111, distance: 32.9
click at [91, 112] on textarea "Notes about this shift" at bounding box center [378, 187] width 675 height 231
drag, startPoint x: 150, startPoint y: 112, endPoint x: 137, endPoint y: 127, distance: 19.2
click at [137, 127] on textarea "Notes about this shift" at bounding box center [378, 187] width 675 height 231
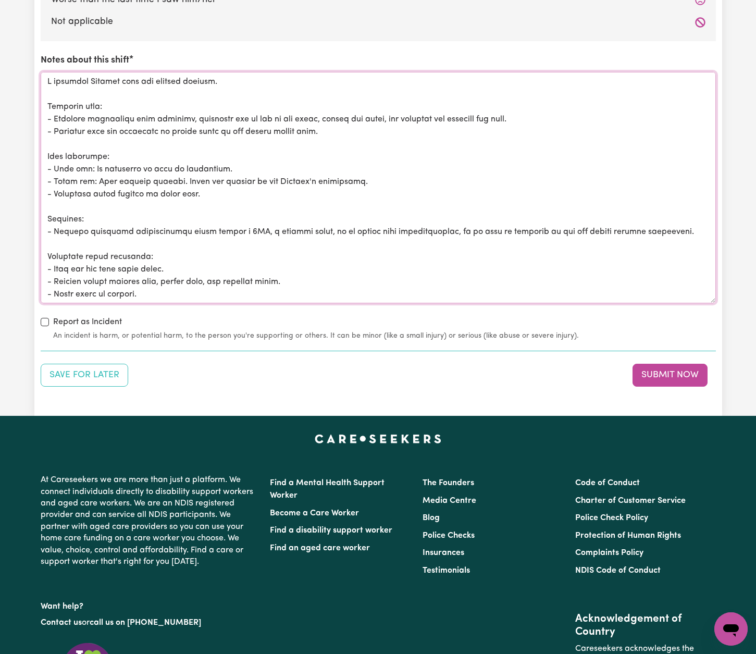
drag, startPoint x: 251, startPoint y: 113, endPoint x: 223, endPoint y: 112, distance: 27.1
click at [223, 112] on textarea "Notes about this shift" at bounding box center [378, 187] width 675 height 231
click at [234, 112] on textarea "Notes about this shift" at bounding box center [378, 187] width 675 height 231
click at [276, 112] on textarea "Notes about this shift" at bounding box center [378, 187] width 675 height 231
drag, startPoint x: 365, startPoint y: 111, endPoint x: 522, endPoint y: 110, distance: 157.3
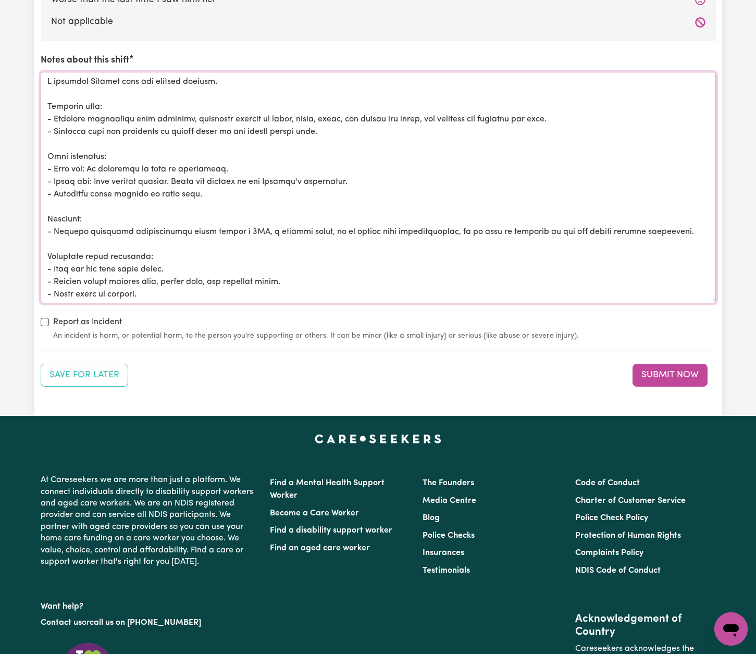
click at [522, 110] on textarea "Notes about this shift" at bounding box center [378, 187] width 675 height 231
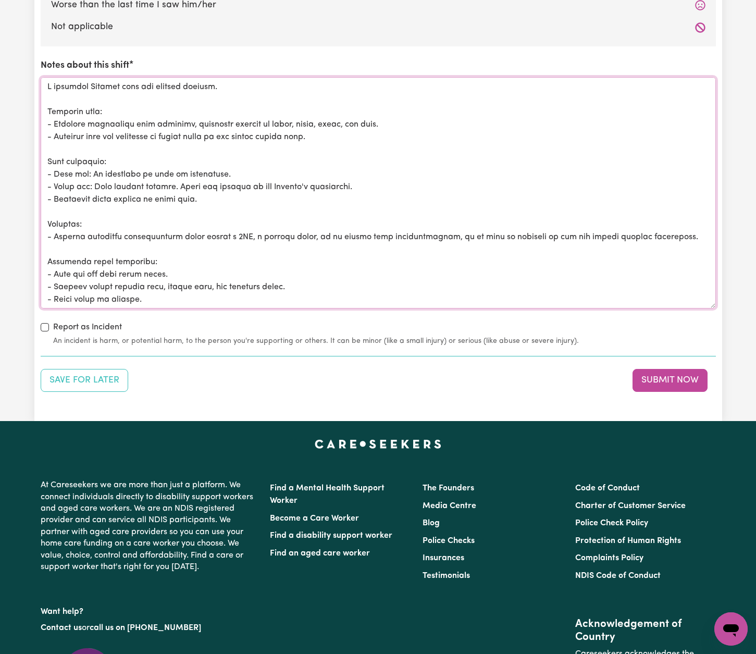
drag, startPoint x: 329, startPoint y: 133, endPoint x: 24, endPoint y: 133, distance: 305.3
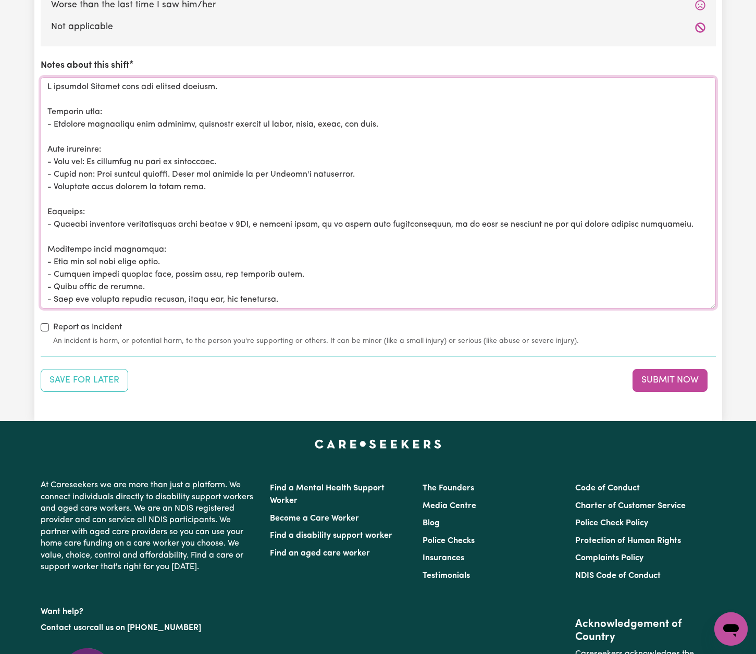
click at [366, 166] on textarea "Notes about this shift" at bounding box center [378, 192] width 675 height 231
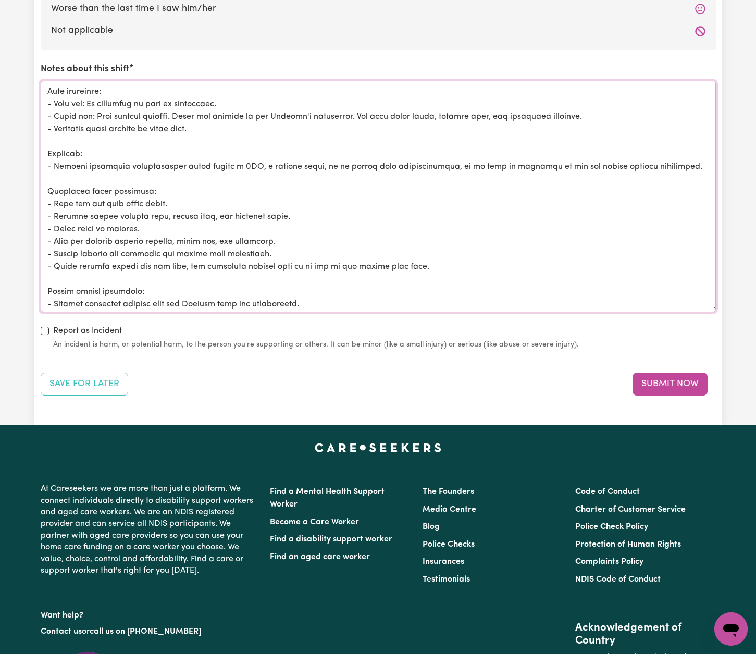
scroll to position [63, 0]
click at [119, 159] on textarea "Notes about this shift" at bounding box center [378, 196] width 675 height 231
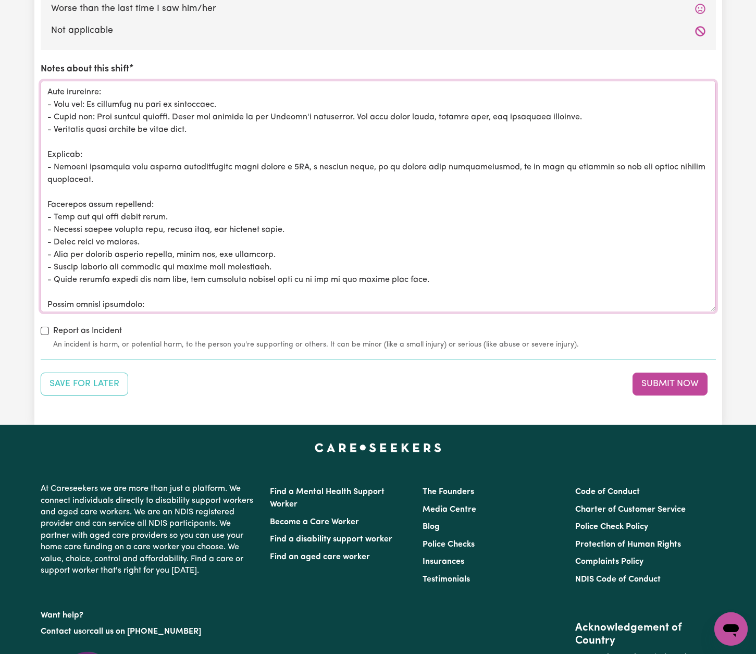
scroll to position [59, 0]
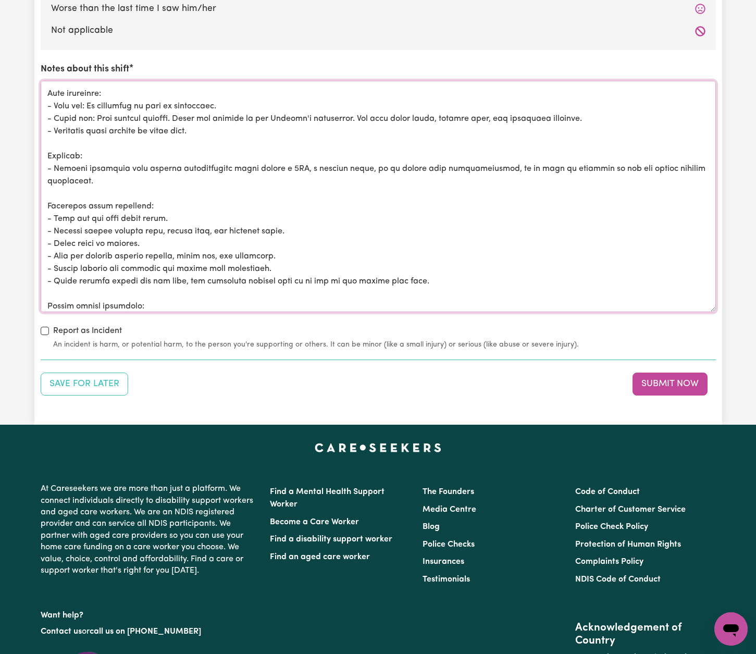
drag, startPoint x: 233, startPoint y: 161, endPoint x: 505, endPoint y: 160, distance: 272.4
click at [505, 161] on textarea "Notes about this shift" at bounding box center [378, 196] width 675 height 231
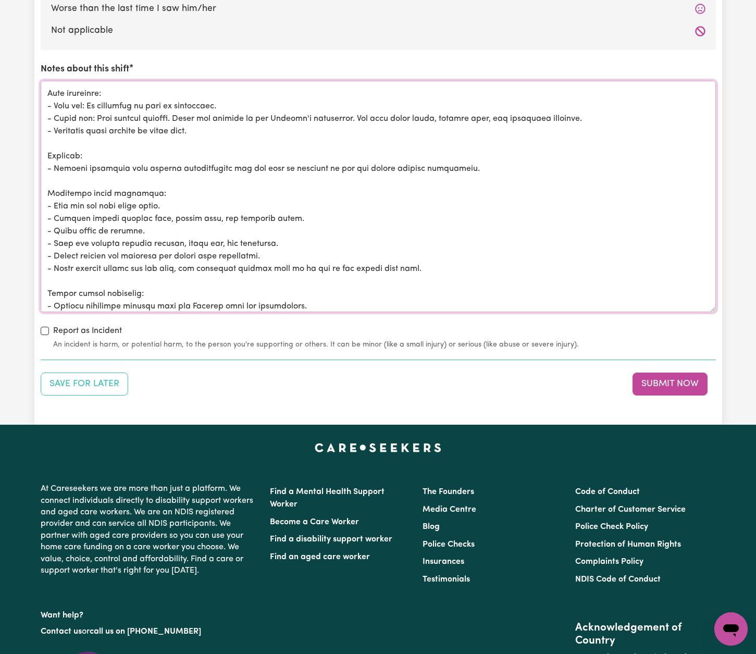
click at [492, 162] on textarea "Notes about this shift" at bounding box center [378, 196] width 675 height 231
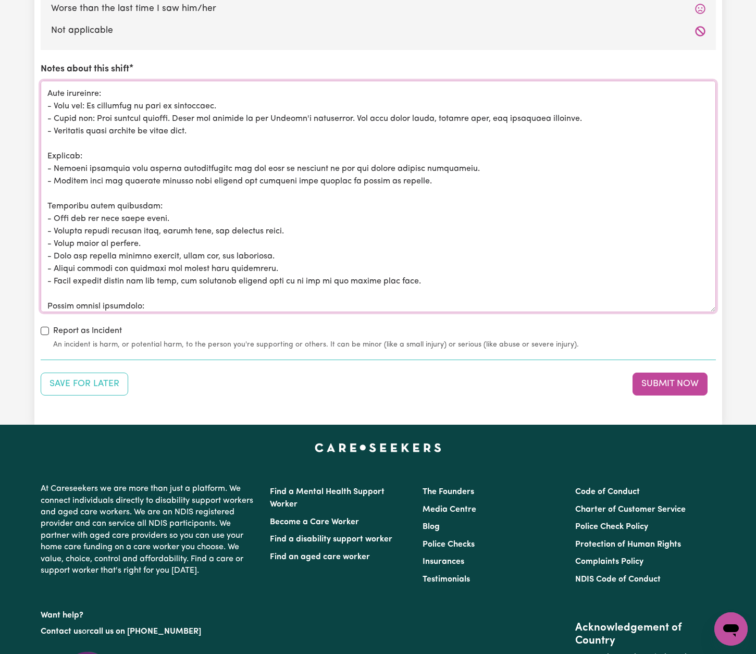
drag, startPoint x: 374, startPoint y: 176, endPoint x: 420, endPoint y: 174, distance: 45.9
click at [420, 174] on textarea "Notes about this shift" at bounding box center [378, 196] width 675 height 231
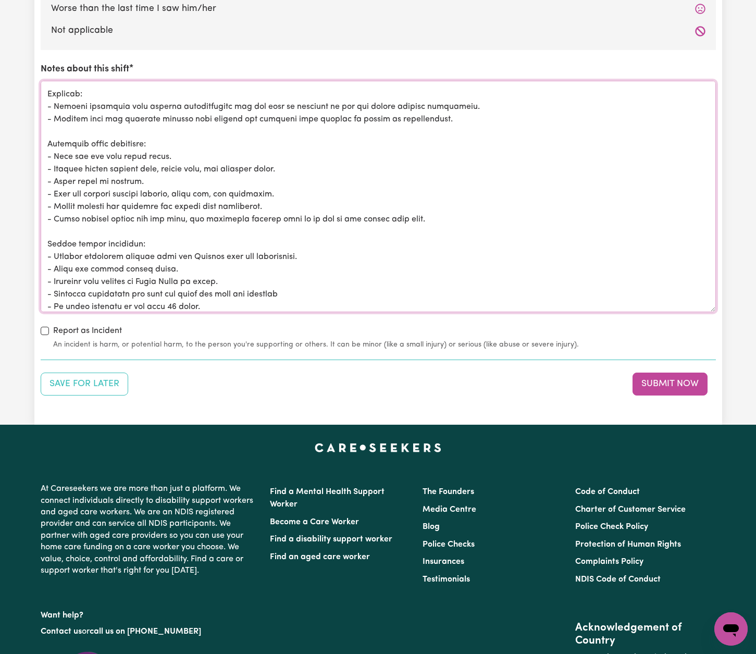
scroll to position [41, 0]
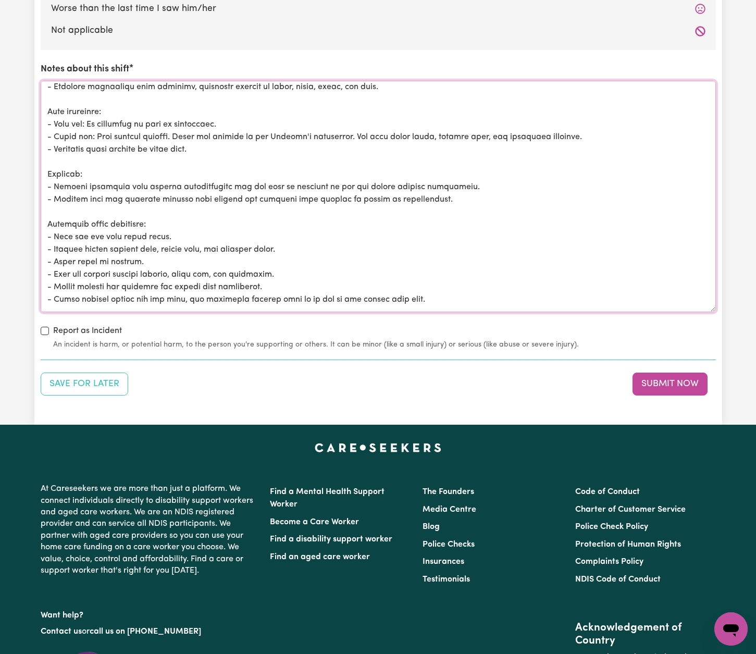
drag, startPoint x: 180, startPoint y: 232, endPoint x: 107, endPoint y: 233, distance: 72.9
click at [107, 233] on textarea "Notes about this shift" at bounding box center [378, 196] width 675 height 231
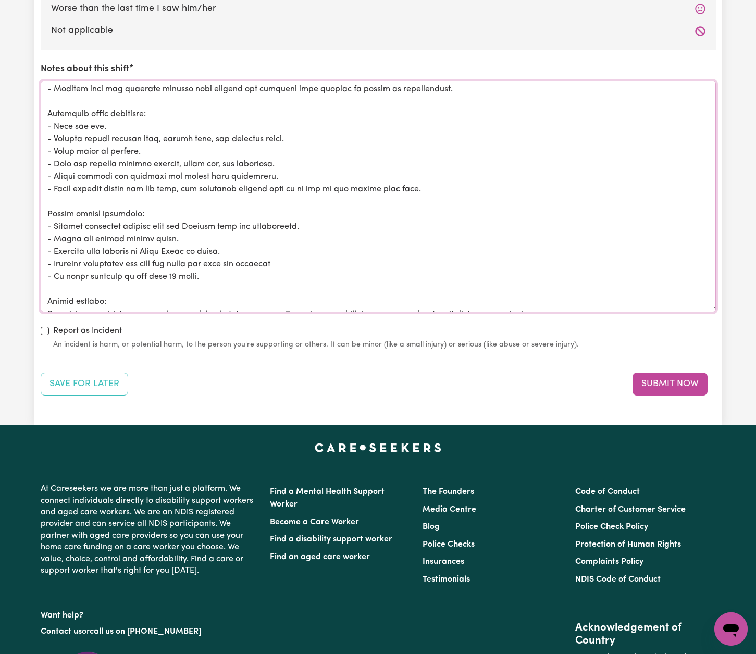
scroll to position [155, 0]
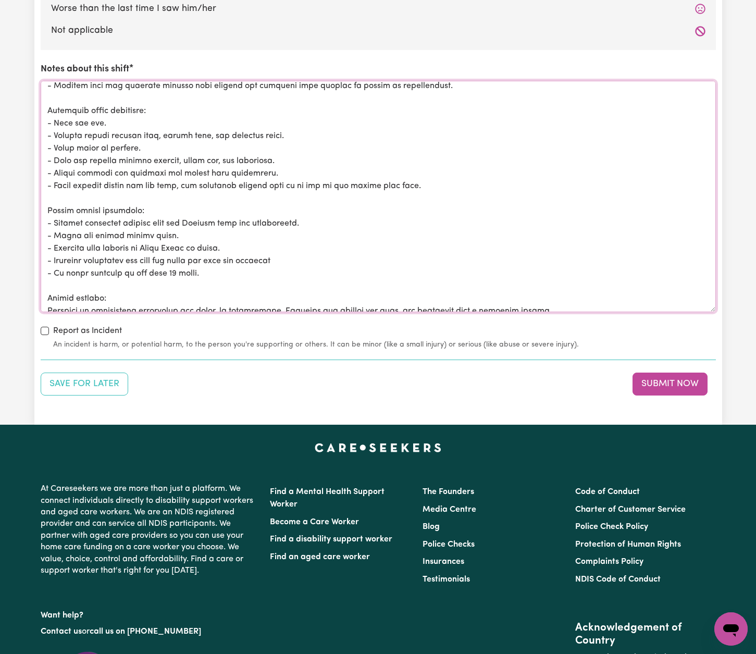
drag, startPoint x: 161, startPoint y: 141, endPoint x: 32, endPoint y: 145, distance: 129.3
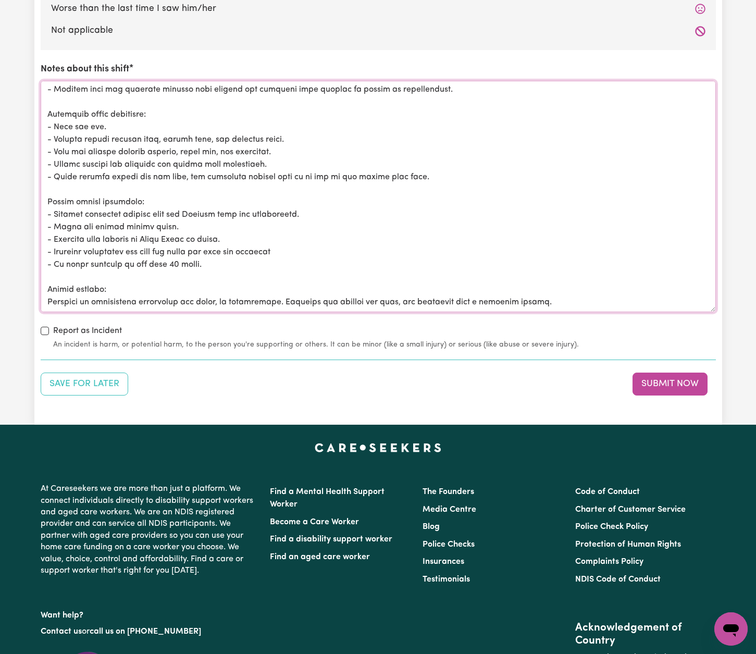
scroll to position [151, 0]
drag, startPoint x: 425, startPoint y: 171, endPoint x: 55, endPoint y: 172, distance: 369.9
click at [55, 172] on textarea "Notes about this shift" at bounding box center [378, 196] width 675 height 231
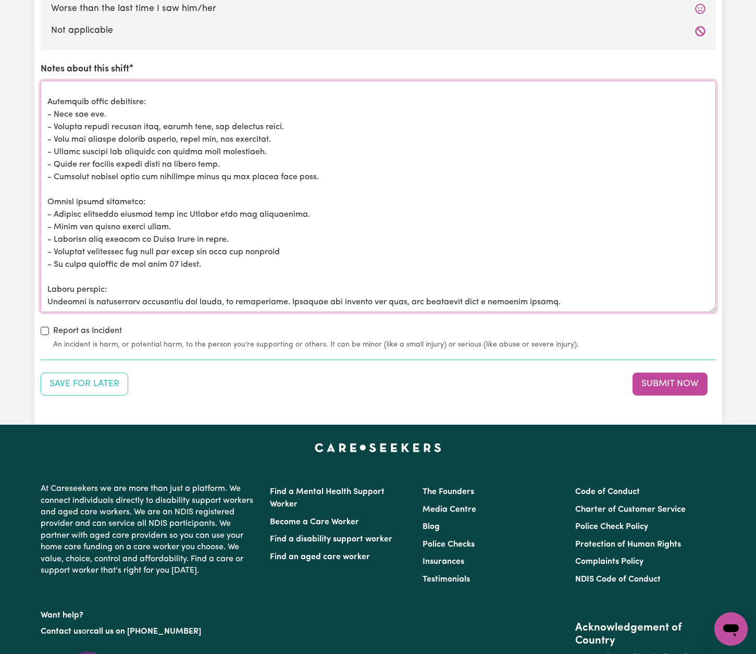
scroll to position [164, 0]
click at [194, 220] on textarea "Notes about this shift" at bounding box center [378, 196] width 675 height 231
drag, startPoint x: 208, startPoint y: 258, endPoint x: 37, endPoint y: 261, distance: 170.9
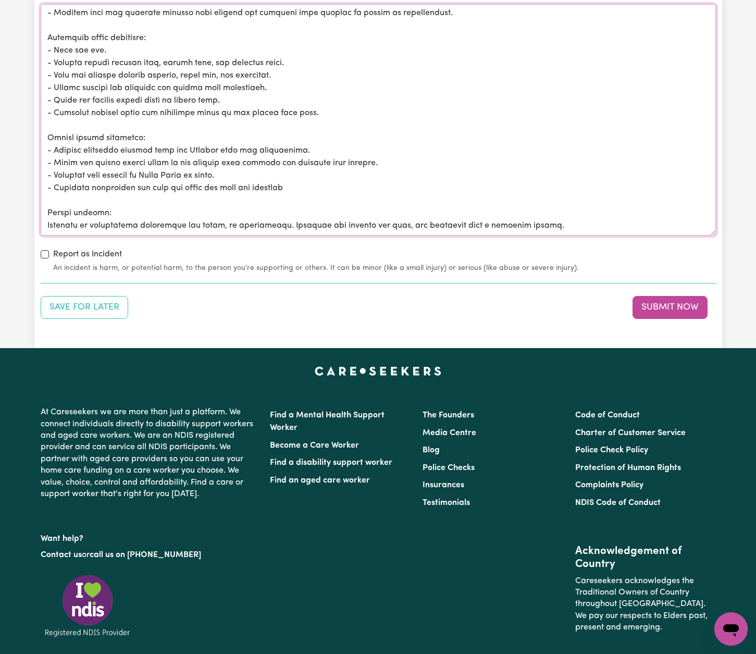
scroll to position [1286, 0]
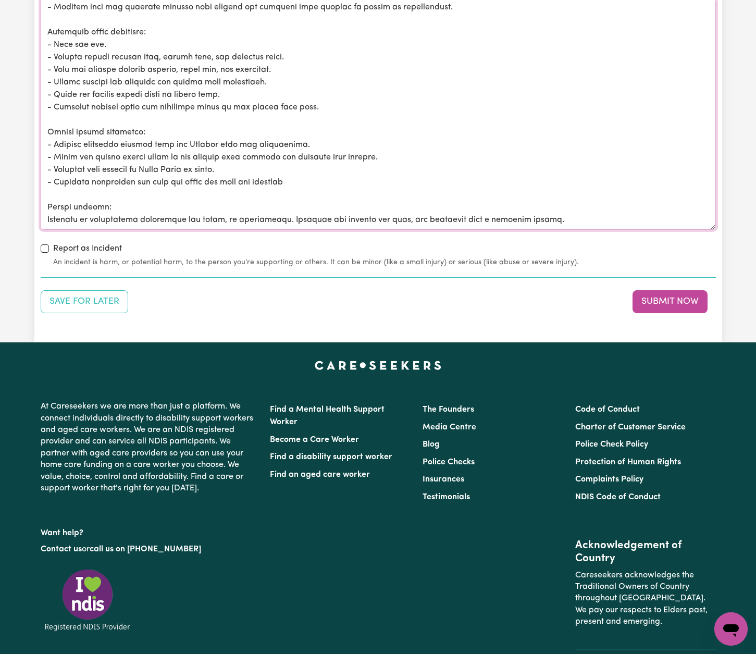
click at [576, 212] on textarea "Notes about this shift" at bounding box center [378, 113] width 675 height 231
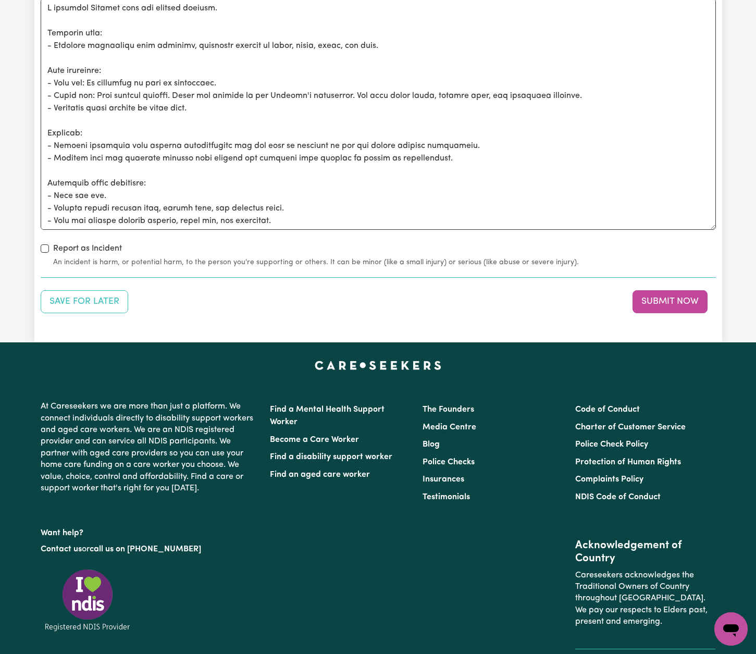
scroll to position [1253, 0]
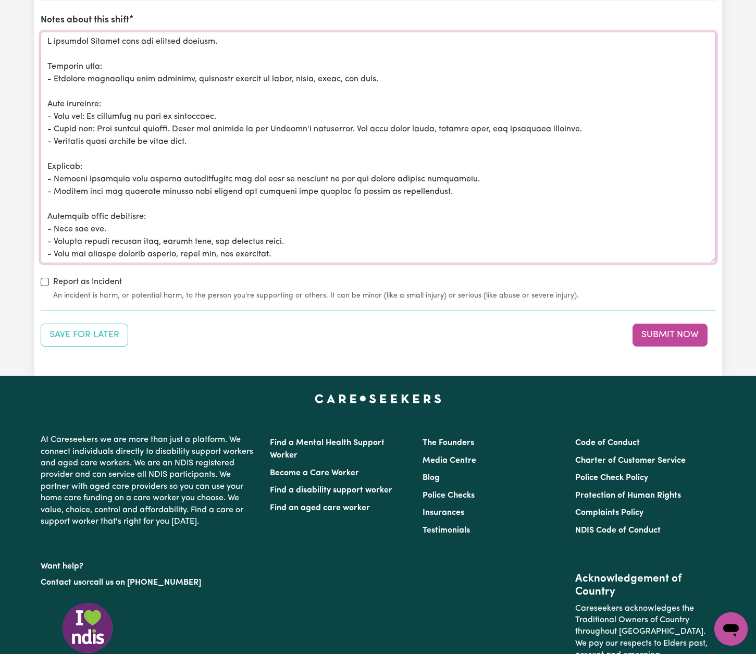
click at [396, 72] on textarea "Notes about this shift" at bounding box center [378, 147] width 675 height 231
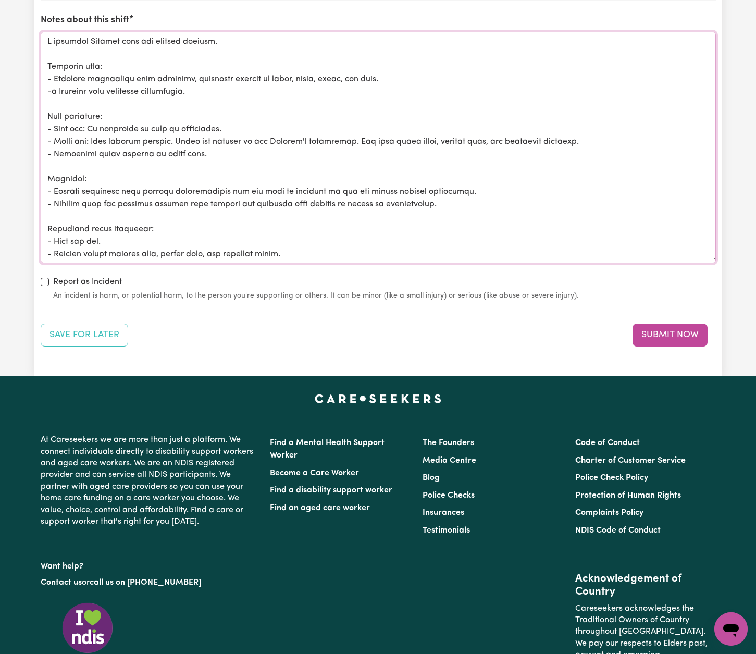
click at [61, 85] on textarea "Notes about this shift" at bounding box center [378, 147] width 675 height 231
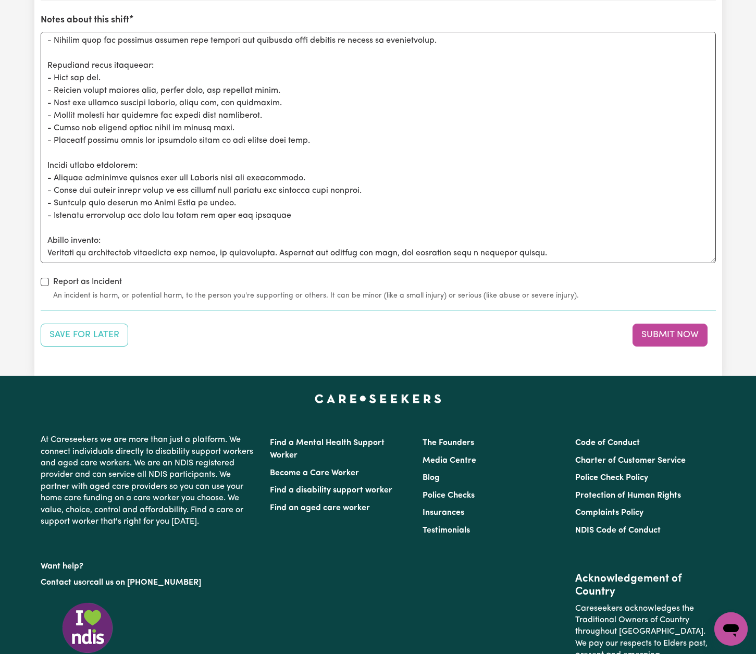
scroll to position [189, 0]
click at [568, 219] on textarea "Notes about this shift" at bounding box center [378, 147] width 675 height 231
paste textarea "alls log (Not witnessed): - Date: [DATE] - Time: 10:00 PM Details: [PERSON_NAME…"
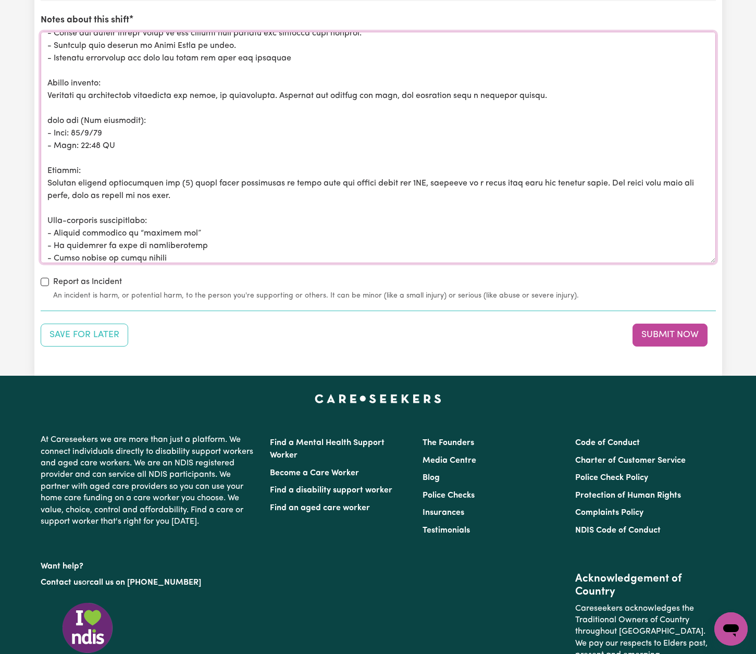
scroll to position [329, 0]
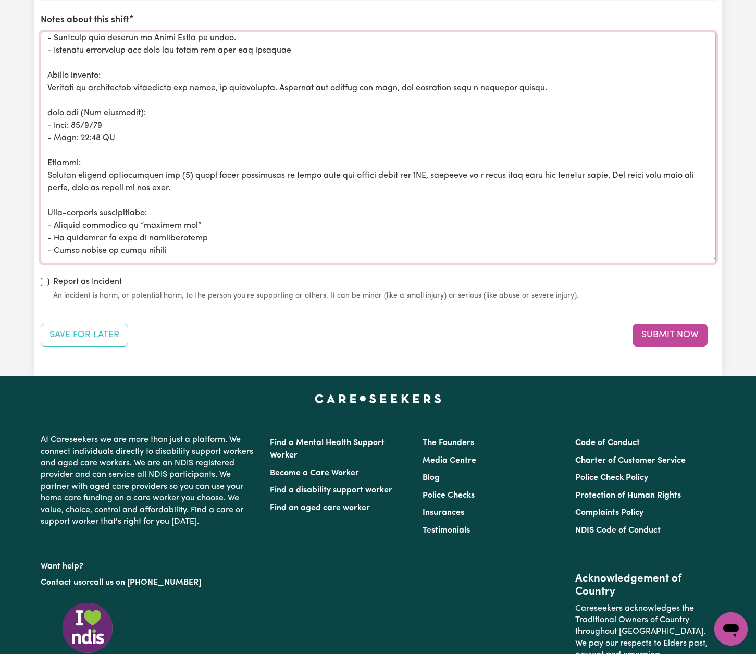
click at [45, 104] on textarea "Notes about this shift" at bounding box center [378, 147] width 675 height 231
click at [65, 93] on textarea "Notes about this shift" at bounding box center [378, 147] width 675 height 231
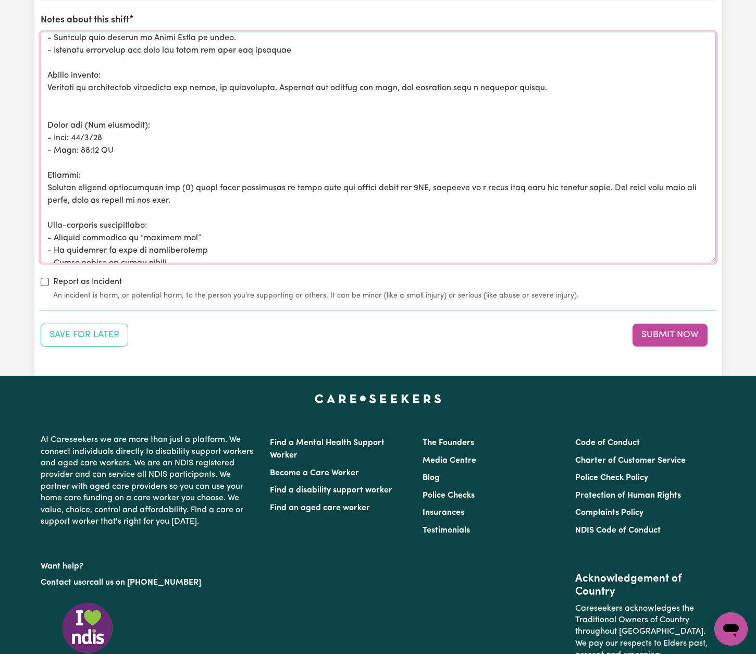
click at [84, 130] on textarea "Notes about this shift" at bounding box center [378, 147] width 675 height 231
click at [83, 143] on textarea "Notes about this shift" at bounding box center [378, 147] width 675 height 231
click at [119, 144] on textarea "Notes about this shift" at bounding box center [378, 147] width 675 height 231
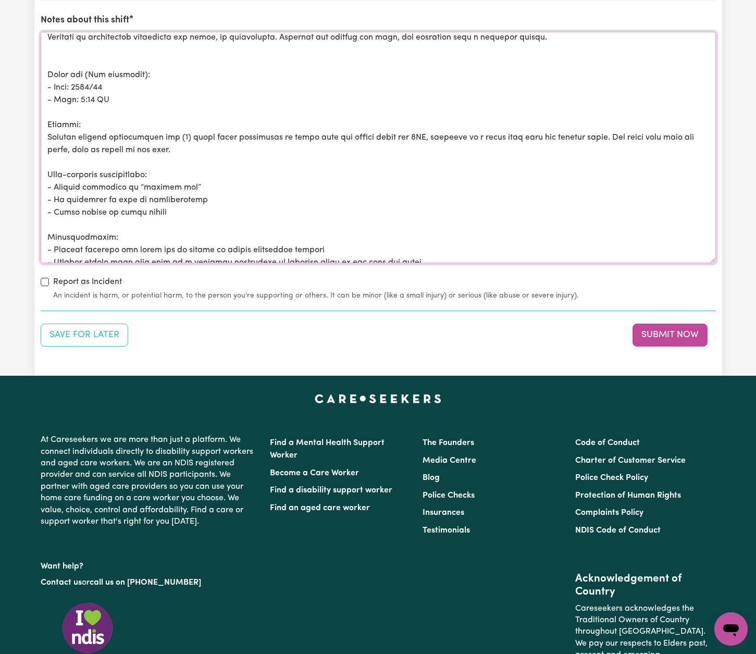
scroll to position [380, 0]
drag, startPoint x: 172, startPoint y: 130, endPoint x: 157, endPoint y: 129, distance: 14.6
click at [157, 129] on textarea "Notes about this shift" at bounding box center [378, 147] width 675 height 231
click at [181, 130] on textarea "Notes about this shift" at bounding box center [378, 147] width 675 height 231
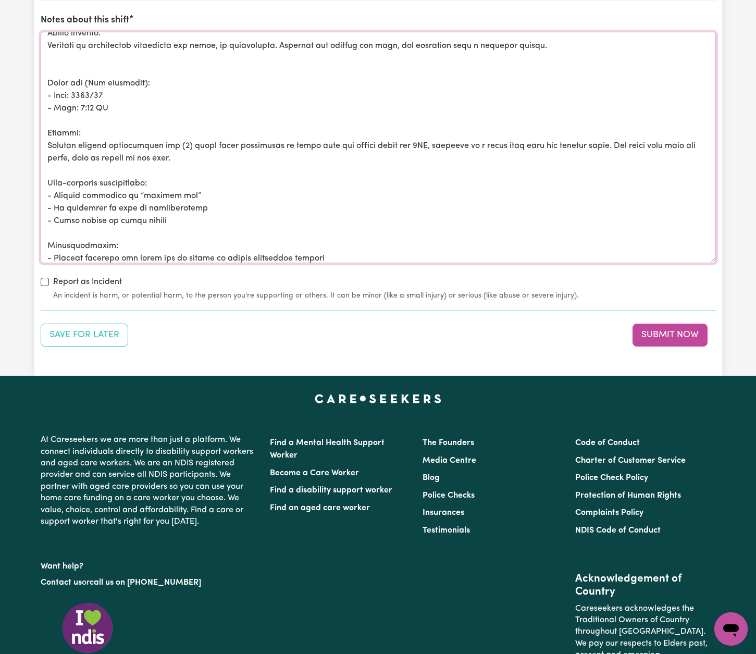
click at [200, 137] on textarea "Notes about this shift" at bounding box center [378, 147] width 675 height 231
drag, startPoint x: 332, startPoint y: 139, endPoint x: 319, endPoint y: 139, distance: 12.5
click at [320, 139] on textarea "Notes about this shift" at bounding box center [378, 147] width 675 height 231
click at [385, 140] on textarea "Notes about this shift" at bounding box center [378, 147] width 675 height 231
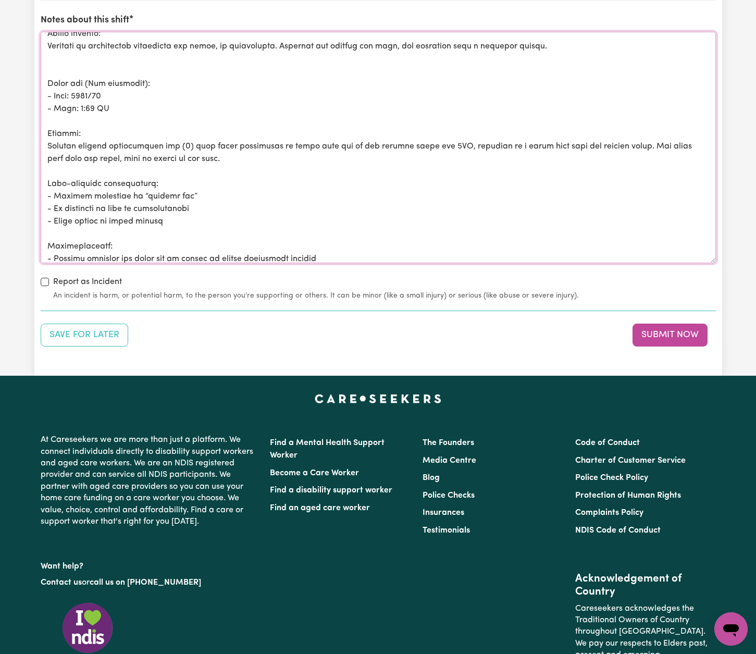
click at [300, 140] on textarea "Notes about this shift" at bounding box center [378, 147] width 675 height 231
drag, startPoint x: 453, startPoint y: 140, endPoint x: 677, endPoint y: 137, distance: 224.0
click at [678, 138] on textarea "Notes about this shift" at bounding box center [378, 147] width 675 height 231
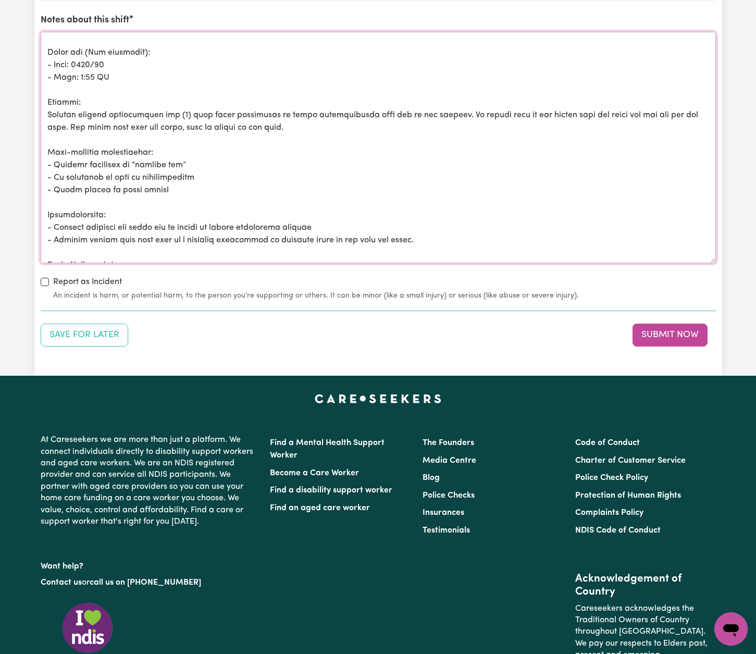
scroll to position [403, 0]
drag, startPoint x: 693, startPoint y: 110, endPoint x: 156, endPoint y: 119, distance: 537.7
click at [156, 119] on textarea "Notes about this shift" at bounding box center [378, 147] width 675 height 231
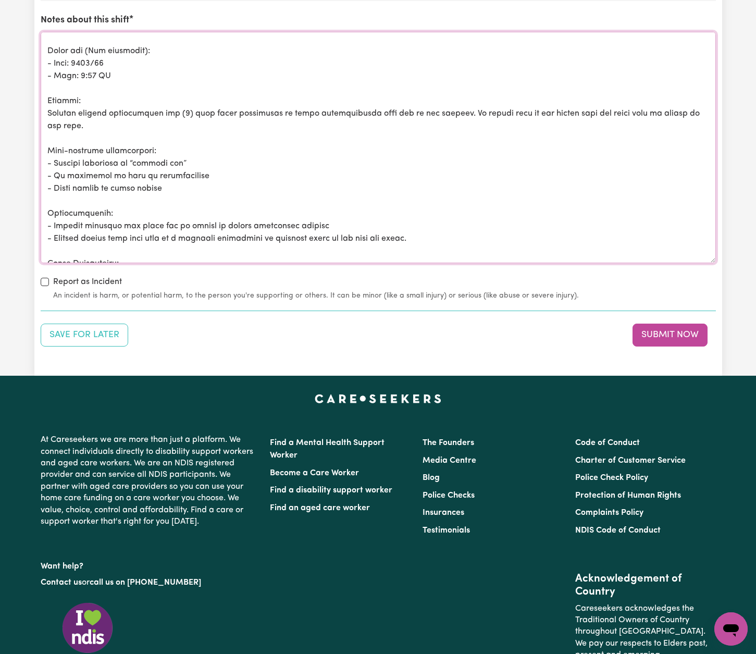
click at [141, 115] on textarea "Notes about this shift" at bounding box center [378, 147] width 675 height 231
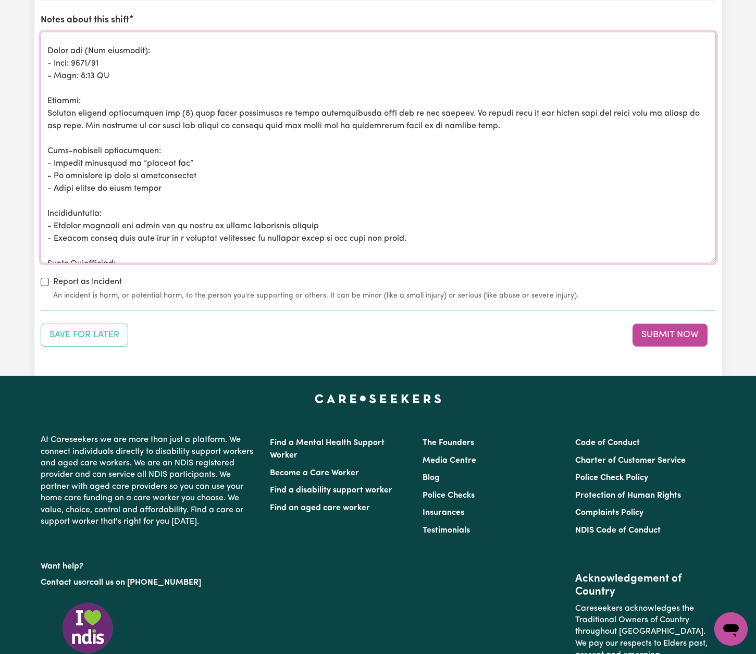
click at [382, 118] on textarea "Notes about this shift" at bounding box center [378, 147] width 675 height 231
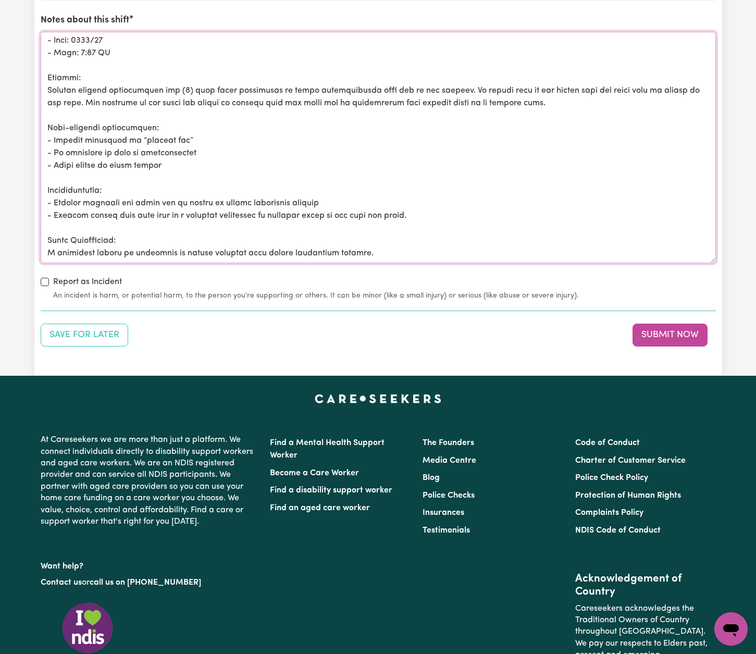
scroll to position [450, 0]
drag, startPoint x: 175, startPoint y: 136, endPoint x: 29, endPoint y: 136, distance: 146.4
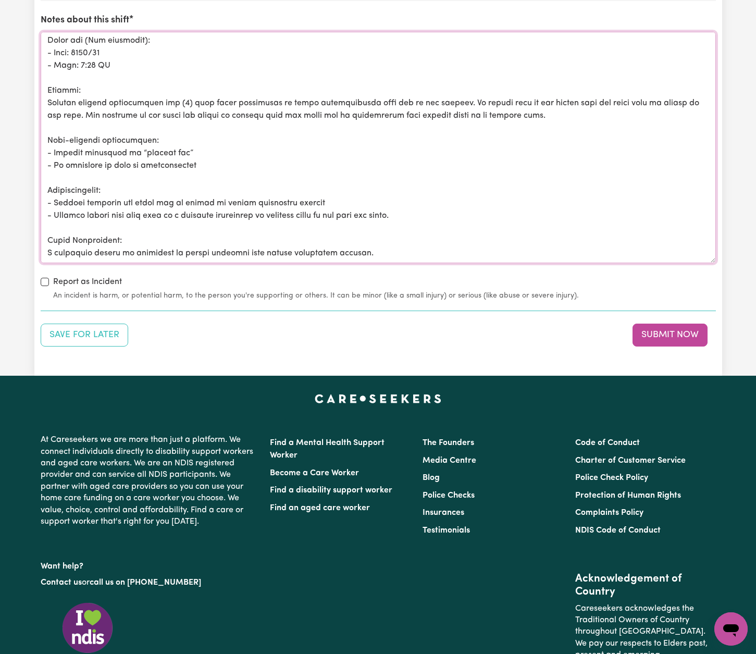
scroll to position [439, 0]
drag, startPoint x: 134, startPoint y: 122, endPoint x: 55, endPoint y: 122, distance: 79.2
click at [55, 122] on textarea "Notes about this shift" at bounding box center [378, 147] width 675 height 231
drag, startPoint x: 333, startPoint y: 181, endPoint x: 54, endPoint y: 174, distance: 279.3
click at [54, 174] on textarea "Notes about this shift" at bounding box center [378, 147] width 675 height 231
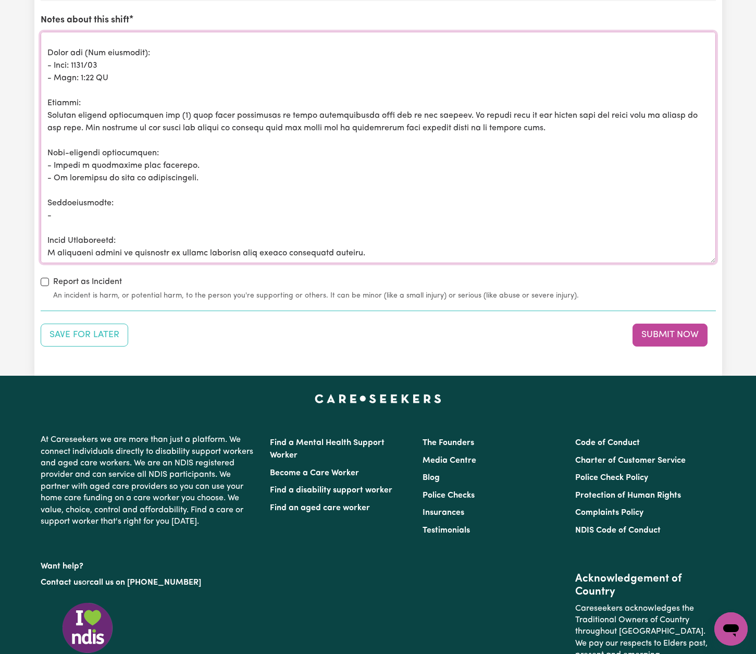
scroll to position [426, 0]
drag, startPoint x: 254, startPoint y: 215, endPoint x: 40, endPoint y: 202, distance: 215.0
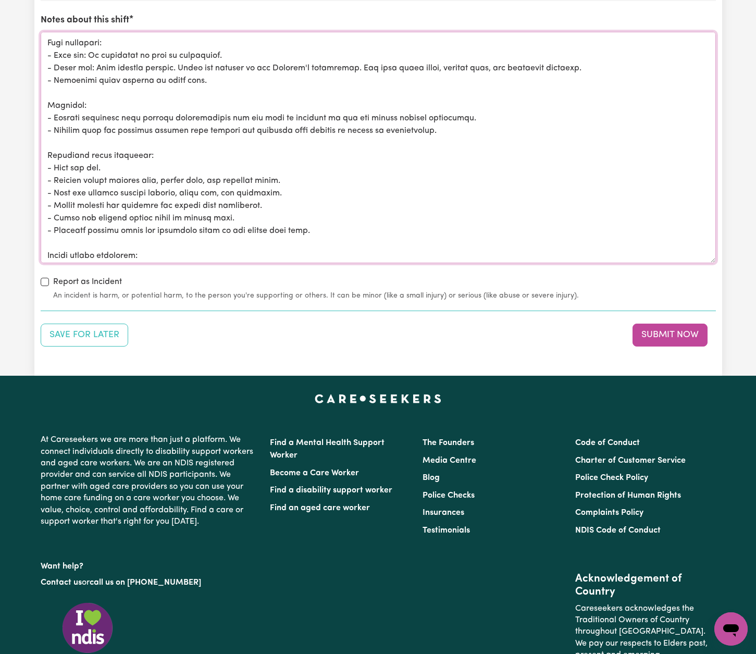
scroll to position [0, 0]
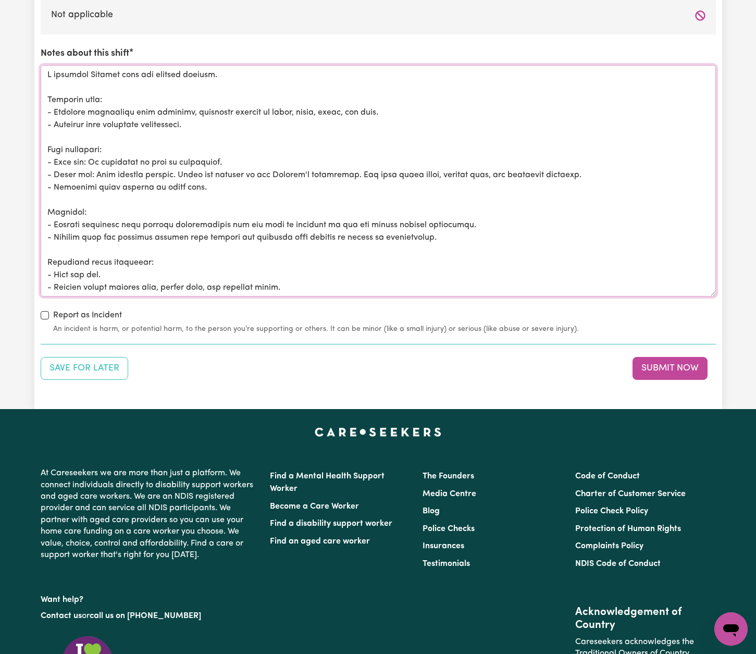
drag, startPoint x: 106, startPoint y: 234, endPoint x: 0, endPoint y: -4, distance: 261.0
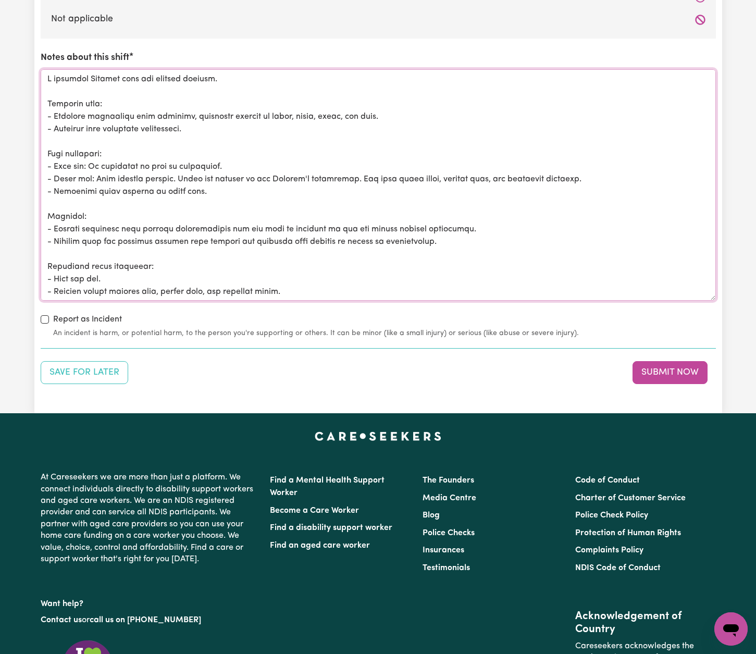
click at [358, 145] on textarea "Notes about this shift" at bounding box center [378, 184] width 675 height 231
drag, startPoint x: 370, startPoint y: 110, endPoint x: 56, endPoint y: 109, distance: 314.6
click at [56, 109] on textarea "Notes about this shift" at bounding box center [378, 184] width 675 height 231
paste textarea "(socks, shirt, jeans, and belt)"
click at [365, 181] on textarea "Notes about this shift" at bounding box center [378, 184] width 675 height 231
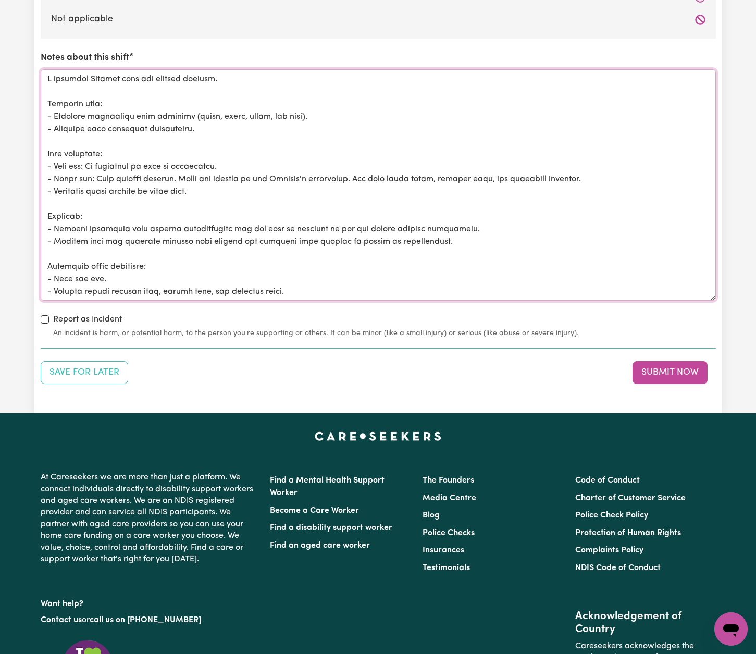
drag, startPoint x: 588, startPoint y: 173, endPoint x: 55, endPoint y: 172, distance: 532.4
click at [55, 172] on textarea "Notes about this shift" at bounding box center [378, 184] width 675 height 231
paste textarea "emains swollen. Brace not applied as per [PERSON_NAME]’s preference. Two skin t…"
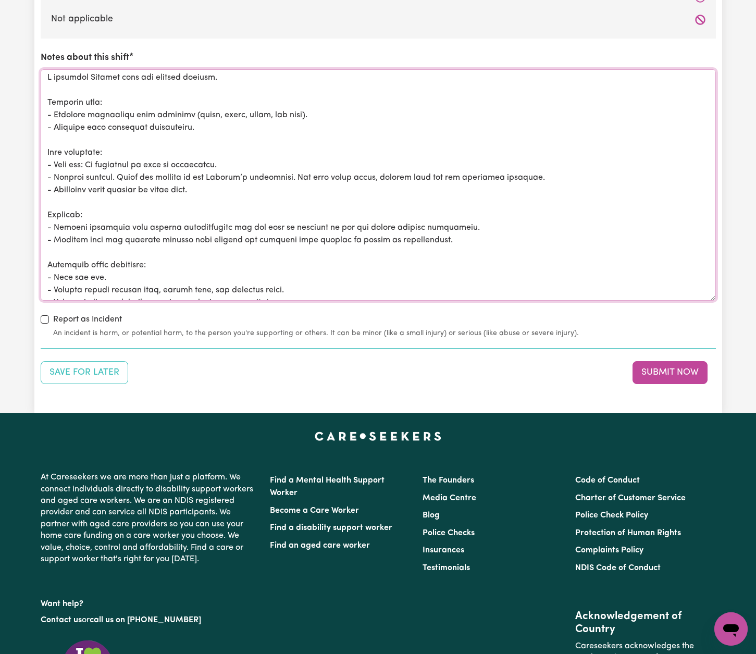
drag, startPoint x: 429, startPoint y: 221, endPoint x: 98, endPoint y: 224, distance: 330.8
click at [98, 224] on textarea "Notes about this shift" at bounding box center [378, 184] width 675 height 231
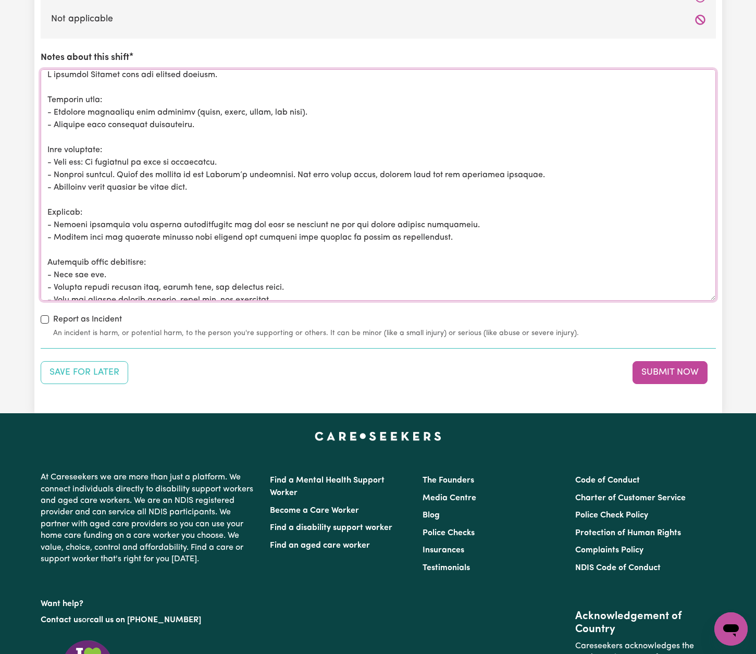
click at [427, 205] on textarea "Notes about this shift" at bounding box center [378, 184] width 675 height 231
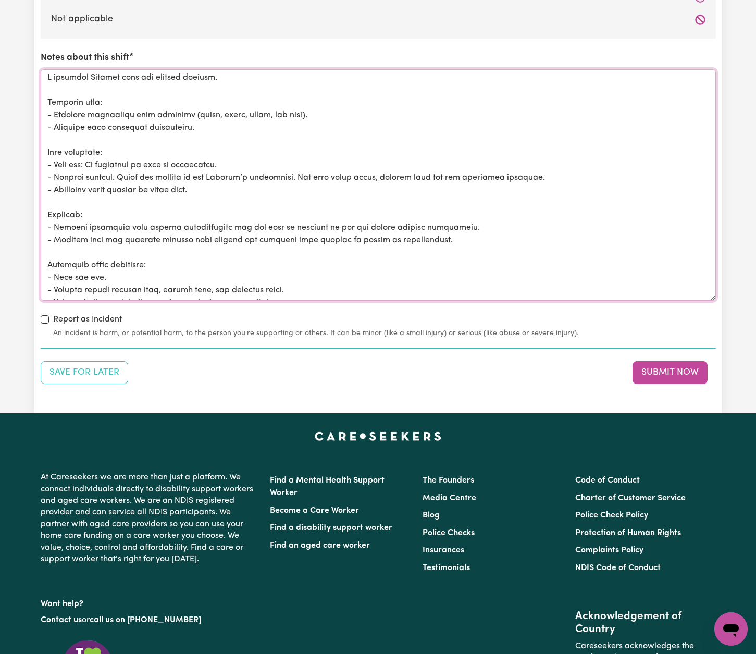
drag, startPoint x: 463, startPoint y: 218, endPoint x: 54, endPoint y: 215, distance: 408.4
click at [54, 215] on textarea "Notes about this shift" at bounding box center [378, 184] width 675 height 231
paste textarea "Mobilised independently this morning and transferred on/"
drag, startPoint x: 435, startPoint y: 231, endPoint x: 56, endPoint y: 237, distance: 378.7
click at [56, 237] on textarea "Notes about this shift" at bounding box center [378, 184] width 675 height 231
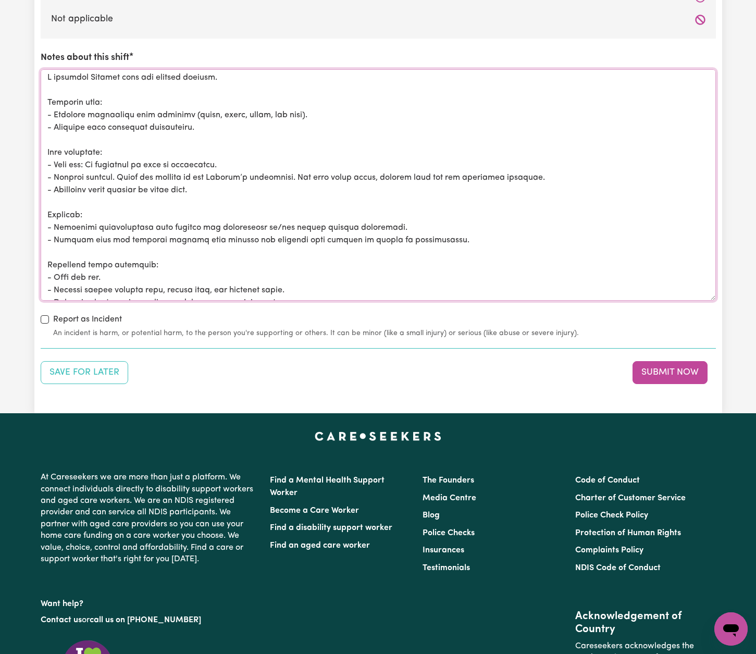
paste textarea "Used mobility scooter when leaving the building to attend"
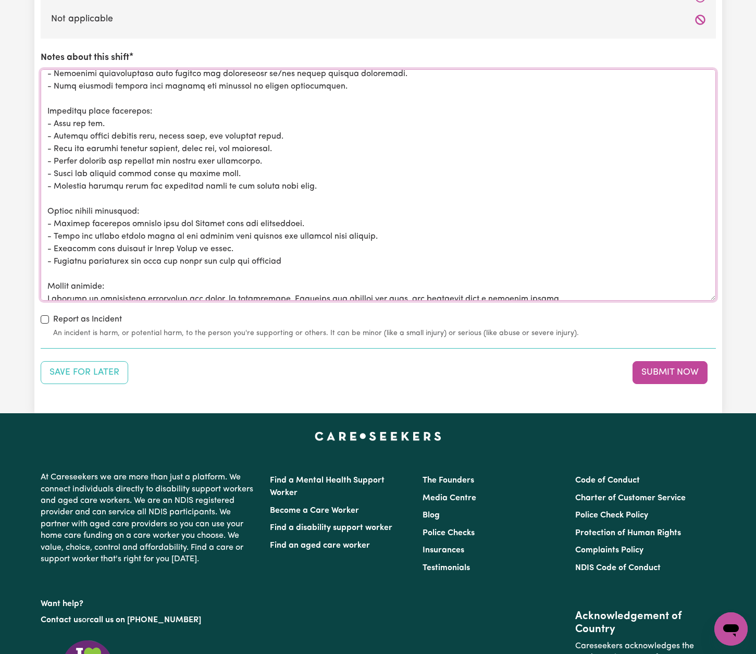
scroll to position [150, 0]
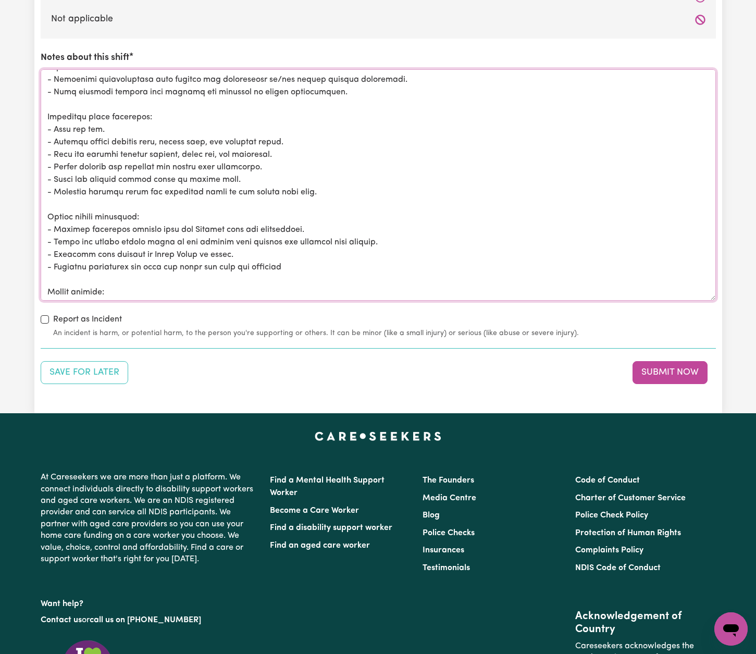
drag, startPoint x: 283, startPoint y: 176, endPoint x: 56, endPoint y: 150, distance: 229.1
click at [56, 150] on textarea "Notes about this shift" at bounding box center [378, 184] width 675 height 231
paste textarea "d and cleaned kitchen benches, stove top, and tabletops. Rinsed cutlery and cro…"
click at [48, 157] on textarea "Notes about this shift" at bounding box center [378, 184] width 675 height 231
click at [49, 170] on textarea "Notes about this shift" at bounding box center [378, 184] width 675 height 231
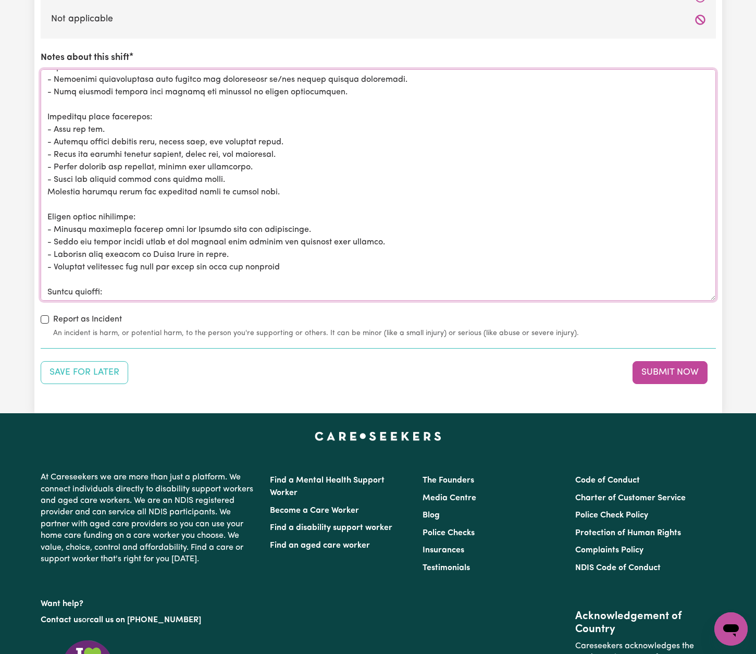
click at [47, 180] on textarea "Notes about this shift" at bounding box center [378, 184] width 675 height 231
drag, startPoint x: 316, startPoint y: 231, endPoint x: 55, endPoint y: 235, distance: 261.0
click at [55, 235] on textarea "Notes about this shift" at bounding box center [378, 184] width 675 height 231
paste textarea "placed within reach on scooter before leaving."
drag, startPoint x: 242, startPoint y: 246, endPoint x: 56, endPoint y: 245, distance: 186.5
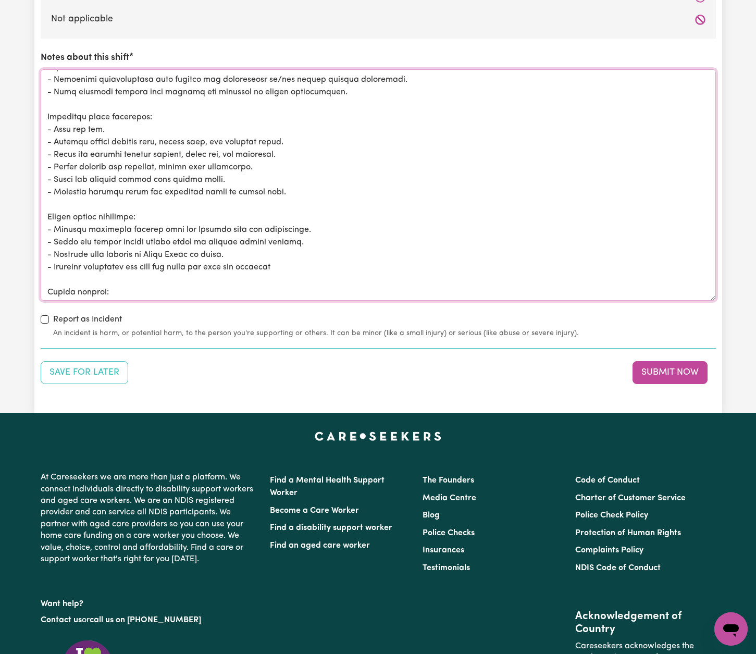
click at [55, 245] on textarea "Notes about this shift" at bounding box center [378, 184] width 675 height 231
paste textarea "Apple Watch placemen"
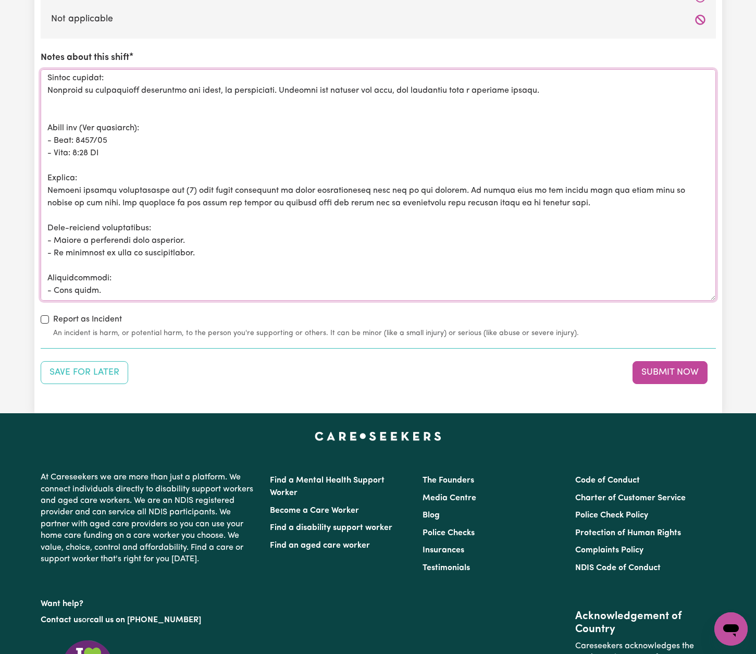
scroll to position [384, 0]
drag, startPoint x: 109, startPoint y: 265, endPoint x: 47, endPoint y: 116, distance: 160.7
click at [47, 116] on textarea "Notes about this shift" at bounding box center [378, 184] width 675 height 231
paste textarea "Date: [DATE] Time: 4:00 PM Details: [PERSON_NAME] reported one fall while attem…"
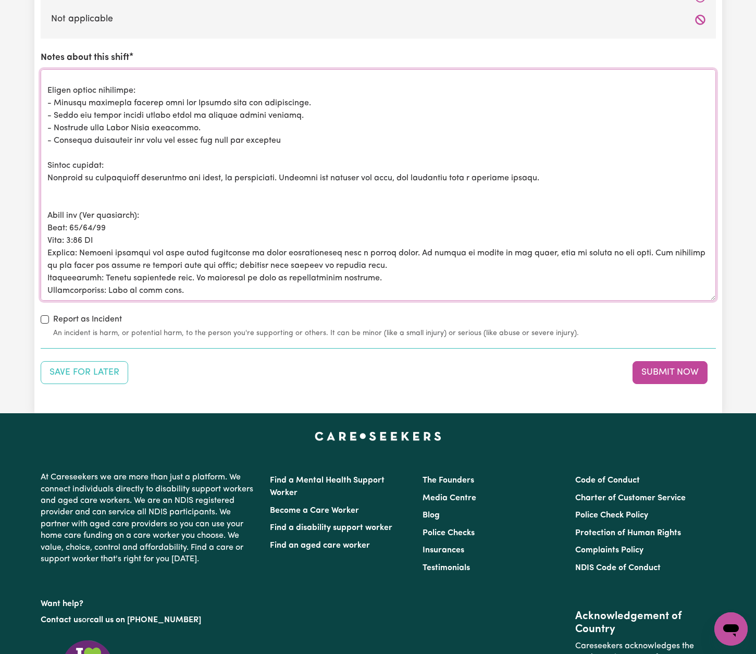
scroll to position [314, 0]
click at [111, 196] on textarea "Notes about this shift" at bounding box center [378, 184] width 675 height 231
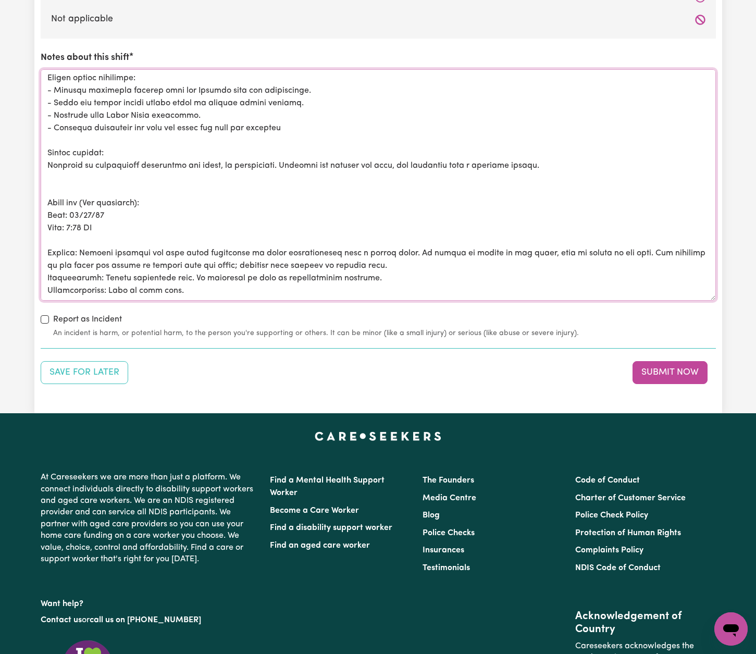
click at [395, 231] on textarea "Notes about this shift" at bounding box center [378, 184] width 675 height 231
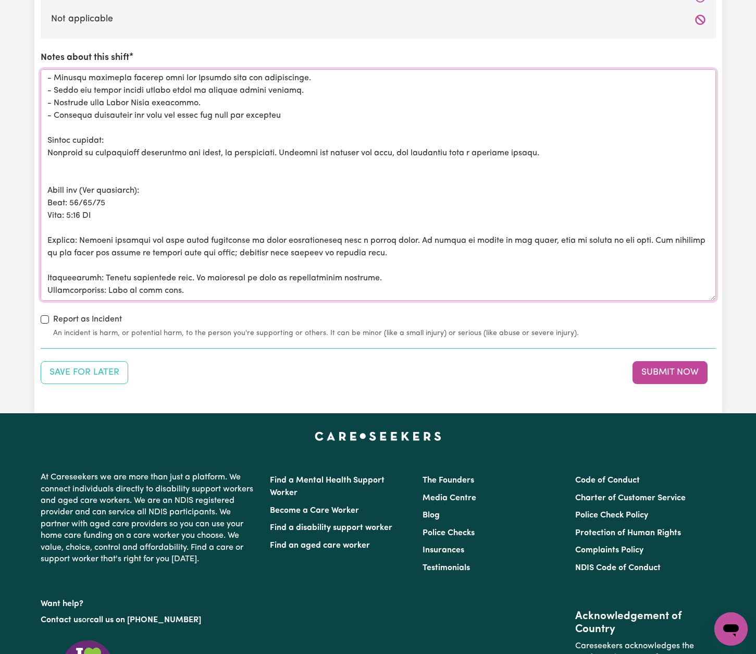
click at [398, 258] on textarea "Notes about this shift" at bounding box center [378, 184] width 675 height 231
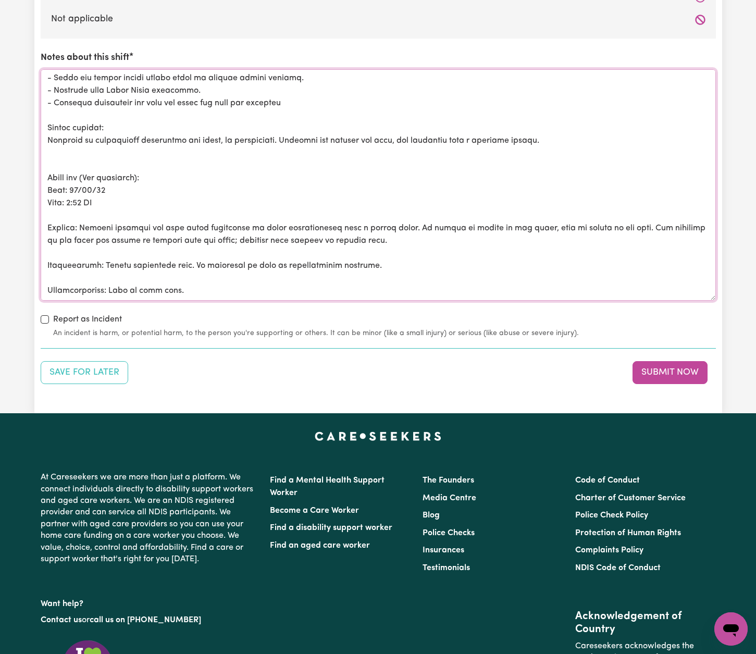
scroll to position [351, 0]
click at [226, 252] on textarea "Notes about this shift" at bounding box center [378, 184] width 675 height 231
click at [257, 167] on textarea "Notes about this shift" at bounding box center [378, 184] width 675 height 231
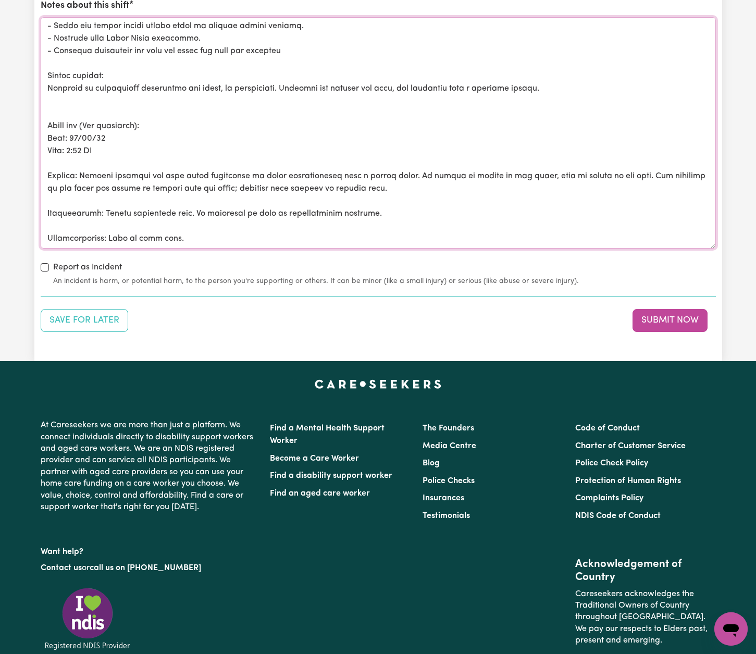
scroll to position [1263, 0]
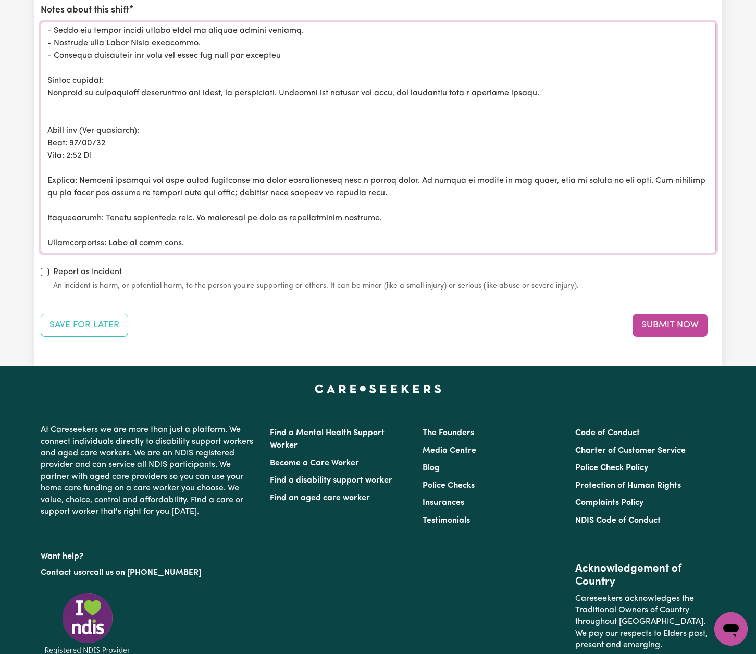
click at [91, 236] on textarea "Notes about this shift" at bounding box center [378, 137] width 675 height 231
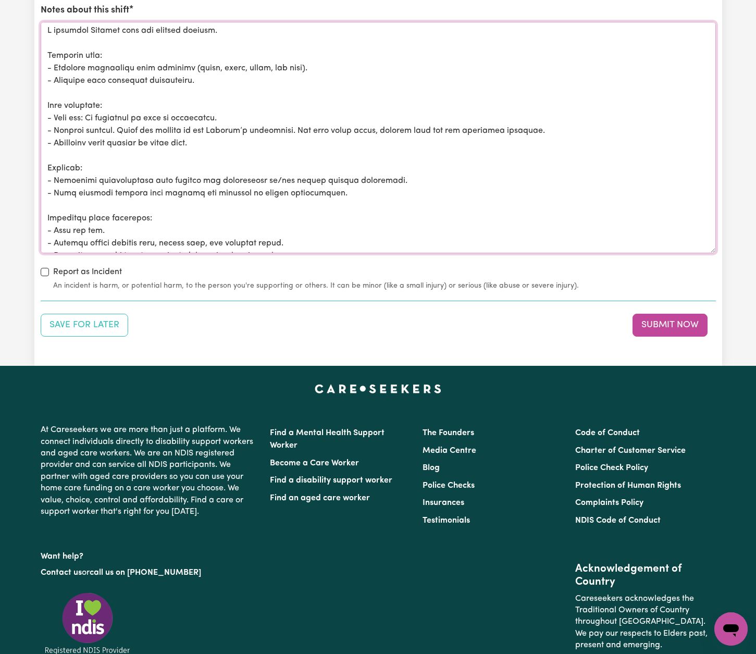
scroll to position [0, 0]
drag, startPoint x: 52, startPoint y: 236, endPoint x: 20, endPoint y: 0, distance: 238.2
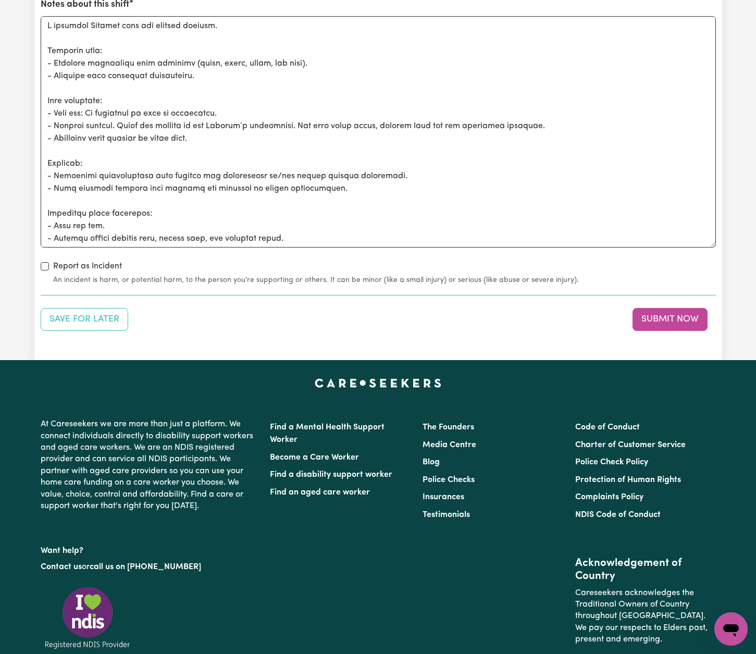
drag, startPoint x: 754, startPoint y: 556, endPoint x: 292, endPoint y: 179, distance: 596.8
click at [292, 179] on textarea "Notes about this shift" at bounding box center [378, 131] width 675 height 231
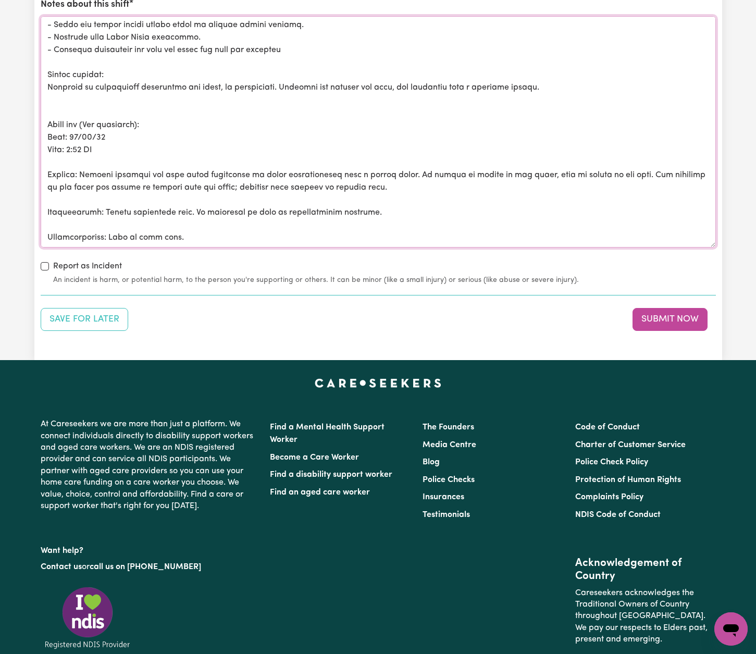
scroll to position [326, 0]
click at [168, 227] on textarea "Notes about this shift" at bounding box center [378, 131] width 675 height 231
drag, startPoint x: 176, startPoint y: 218, endPoint x: 43, endPoint y: 218, distance: 133.4
click at [43, 218] on textarea "Notes about this shift" at bounding box center [378, 131] width 675 height 231
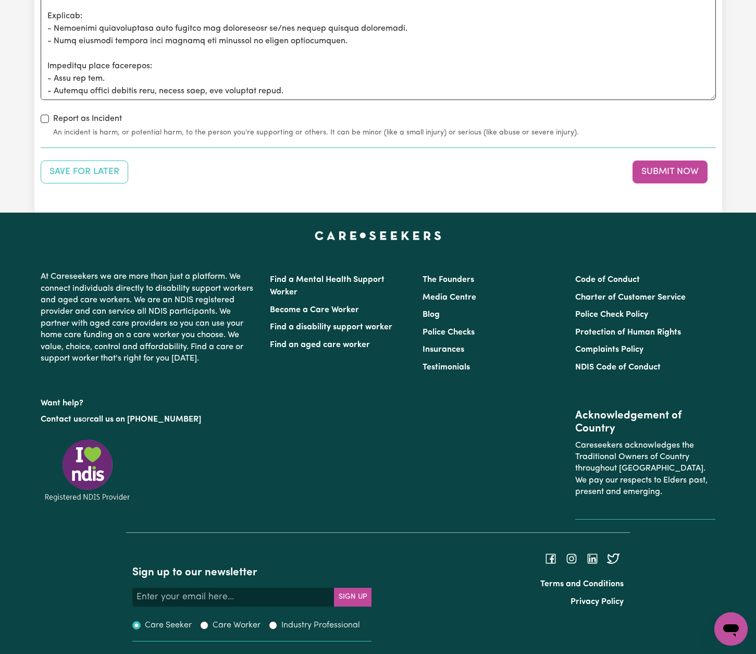
scroll to position [1415, 0]
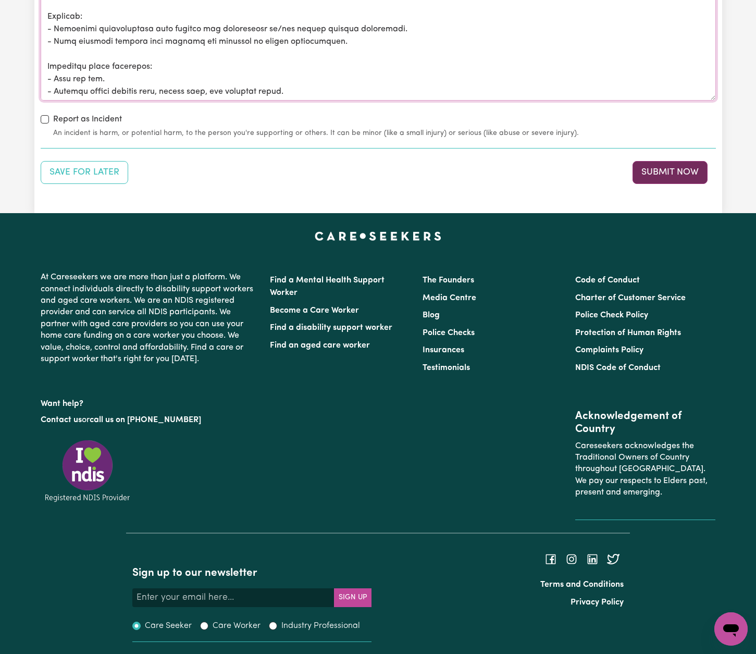
type textarea "L ipsumdol Sitamet cons adi elitsed doeiusm. Temporin utla: - Etdolore magnaali…"
click at [695, 168] on button "Submit Now" at bounding box center [669, 172] width 75 height 23
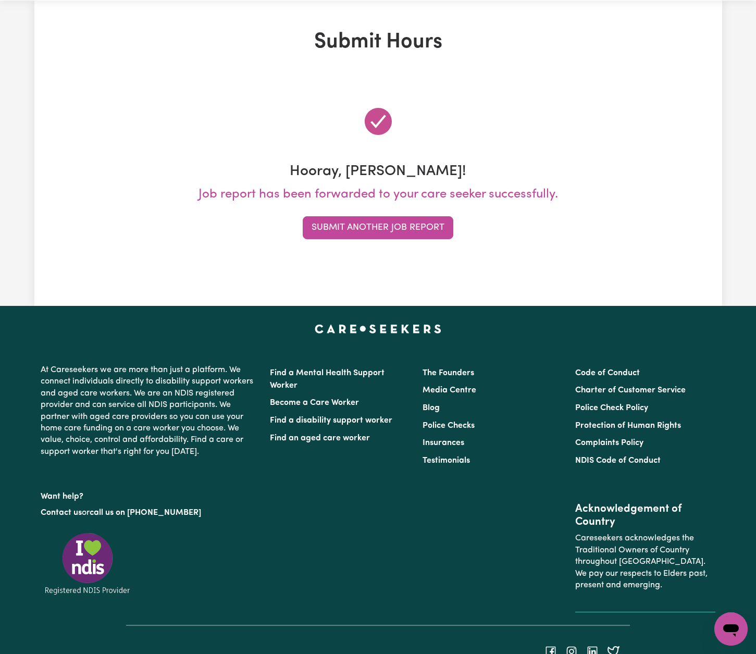
scroll to position [0, 0]
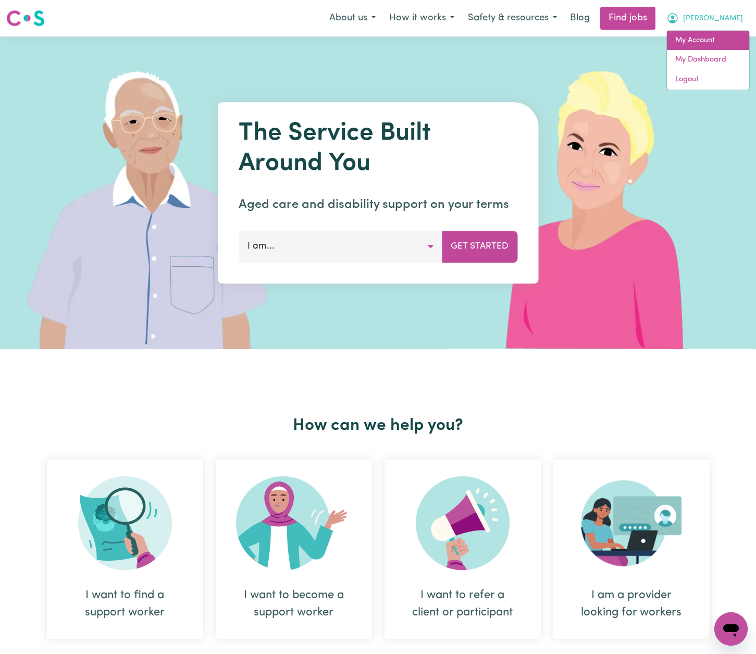
click at [719, 45] on link "My Account" at bounding box center [708, 41] width 82 height 20
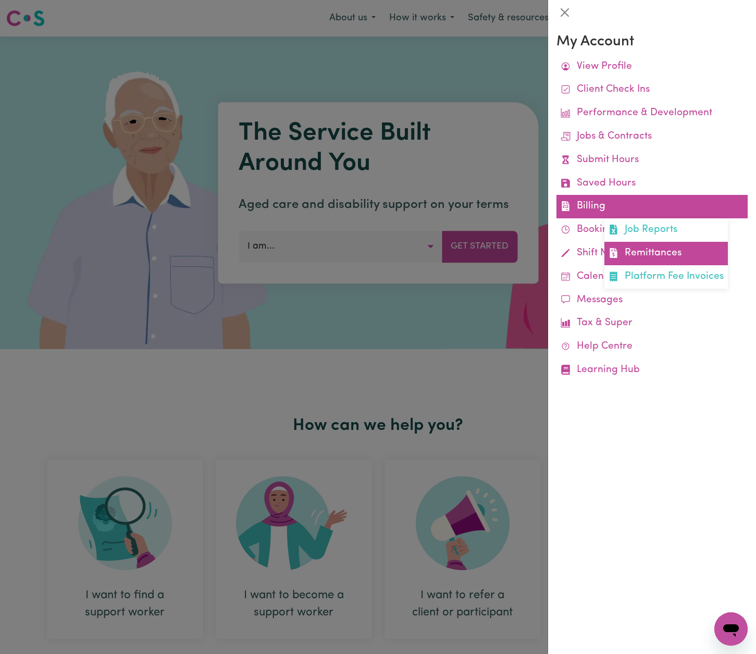
click at [633, 245] on link "Remittances" at bounding box center [665, 253] width 123 height 23
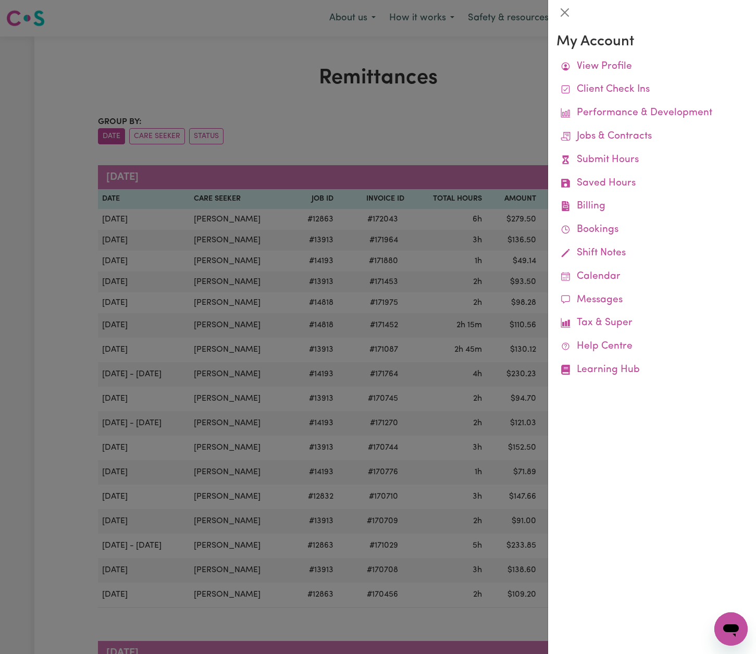
click at [505, 104] on div at bounding box center [378, 327] width 756 height 654
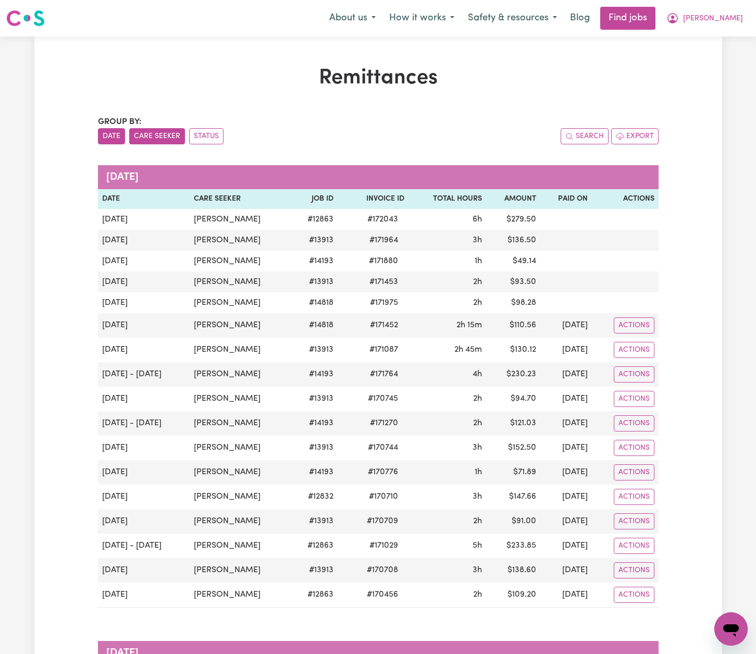
click at [173, 140] on button "Care Seeker" at bounding box center [157, 136] width 56 height 16
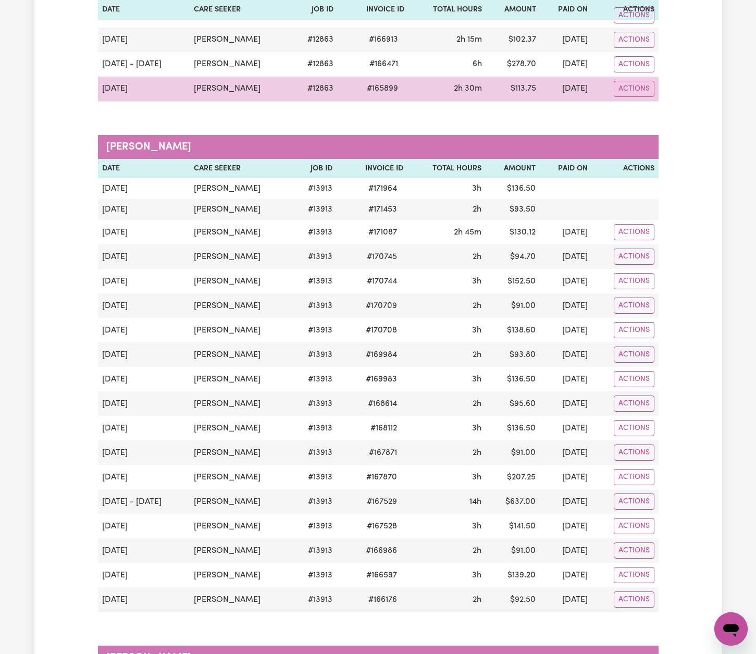
scroll to position [352, 0]
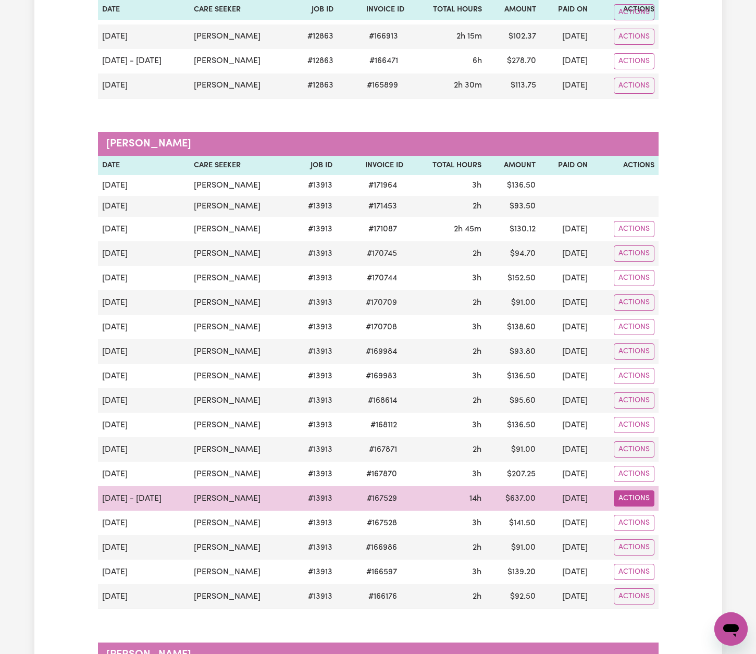
click at [627, 496] on button "Actions" at bounding box center [634, 498] width 41 height 16
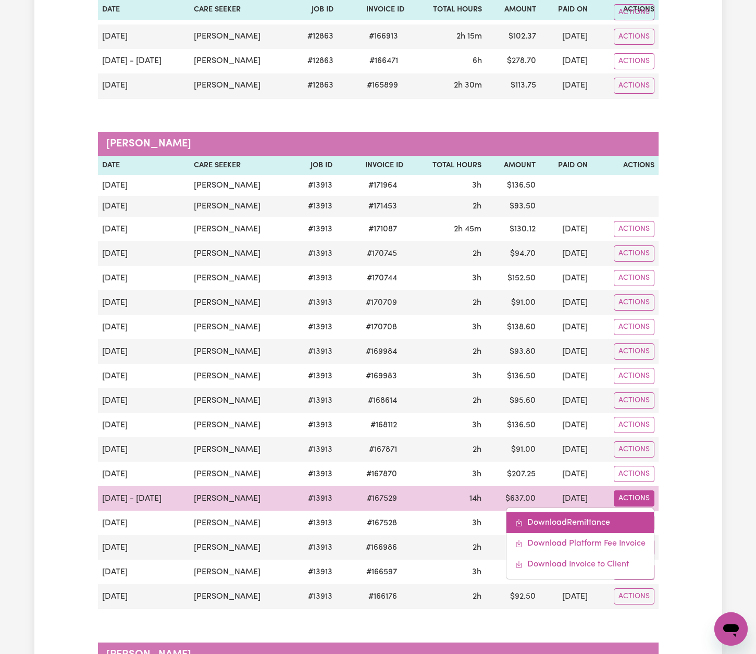
click at [606, 521] on link "Download Remittance" at bounding box center [579, 522] width 147 height 21
